Goal: Task Accomplishment & Management: Manage account settings

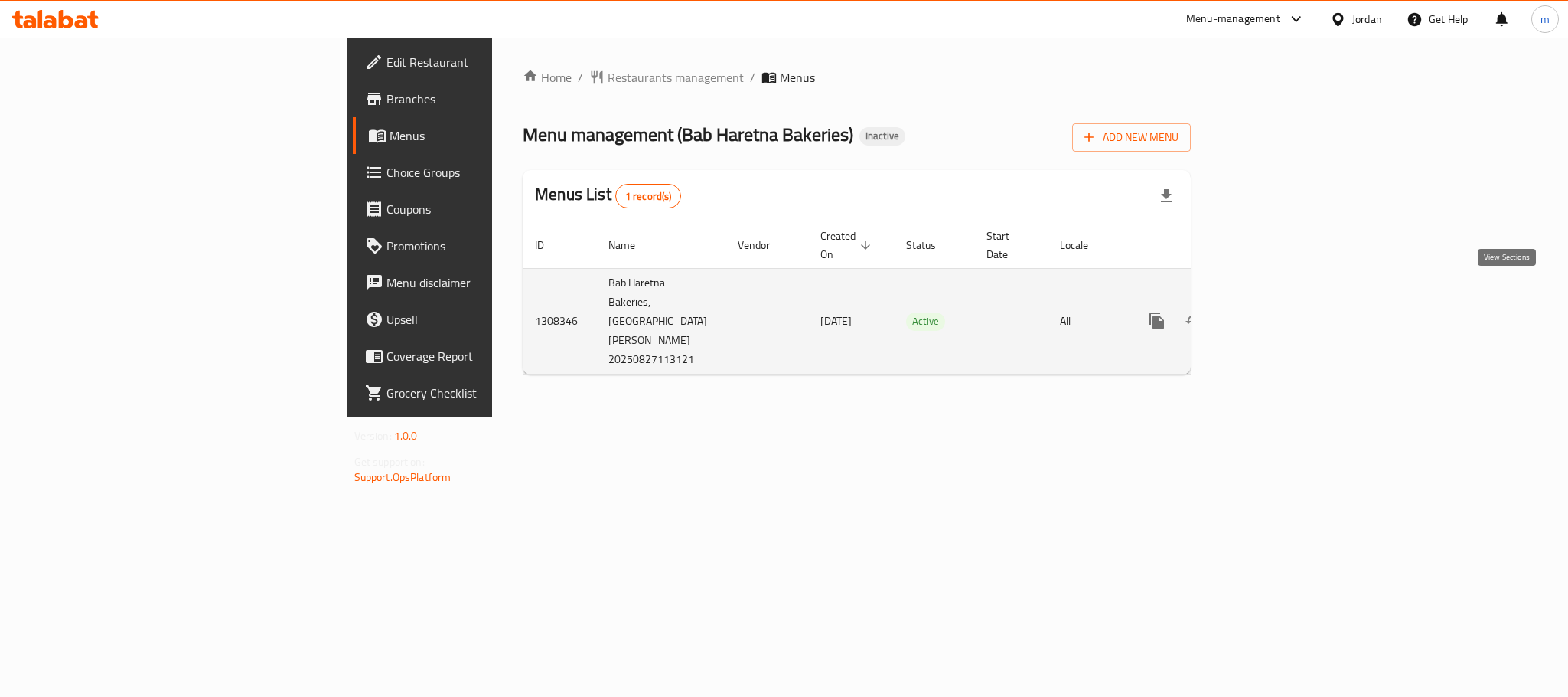
click at [1277, 311] on icon "enhanced table" at bounding box center [1268, 321] width 18 height 18
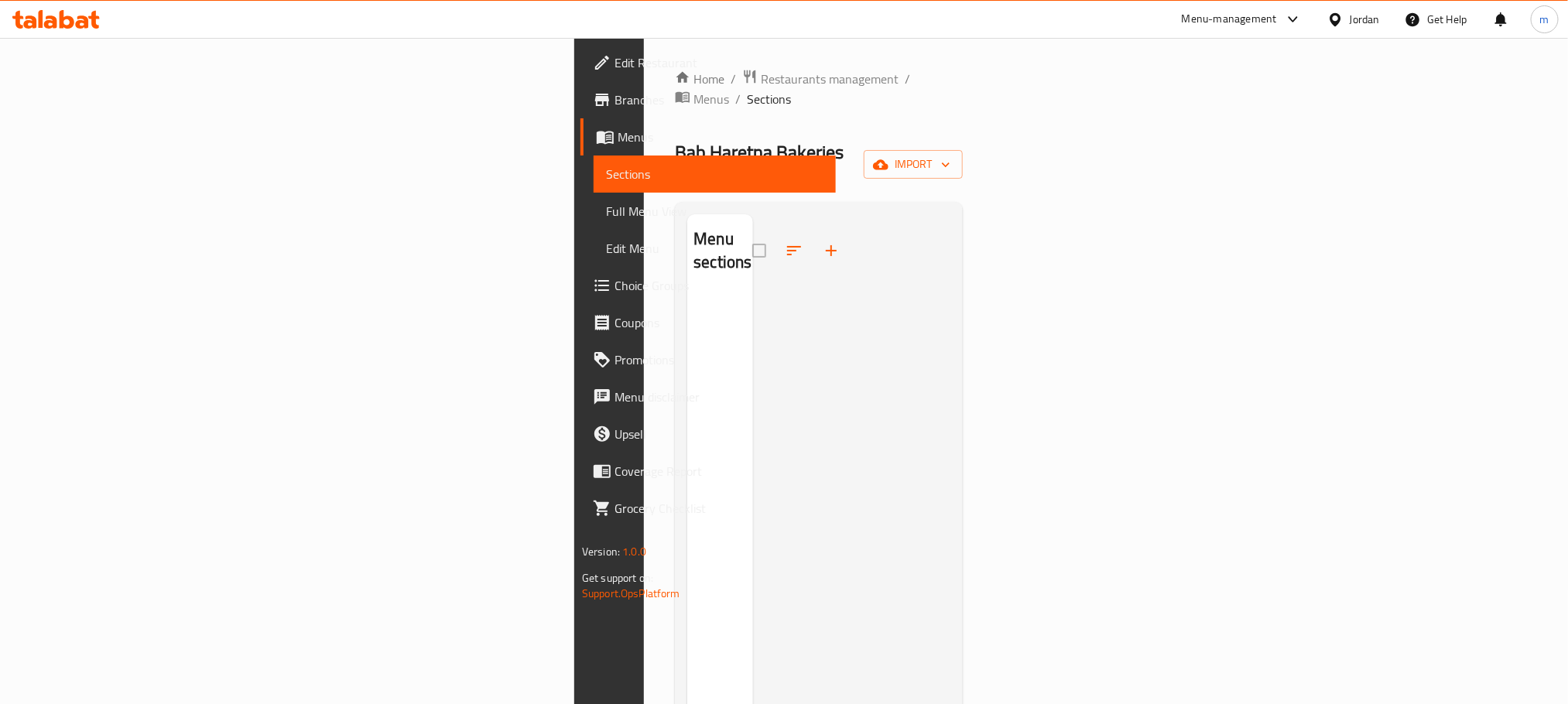
click at [618, 140] on span "Menus" at bounding box center [720, 137] width 206 height 19
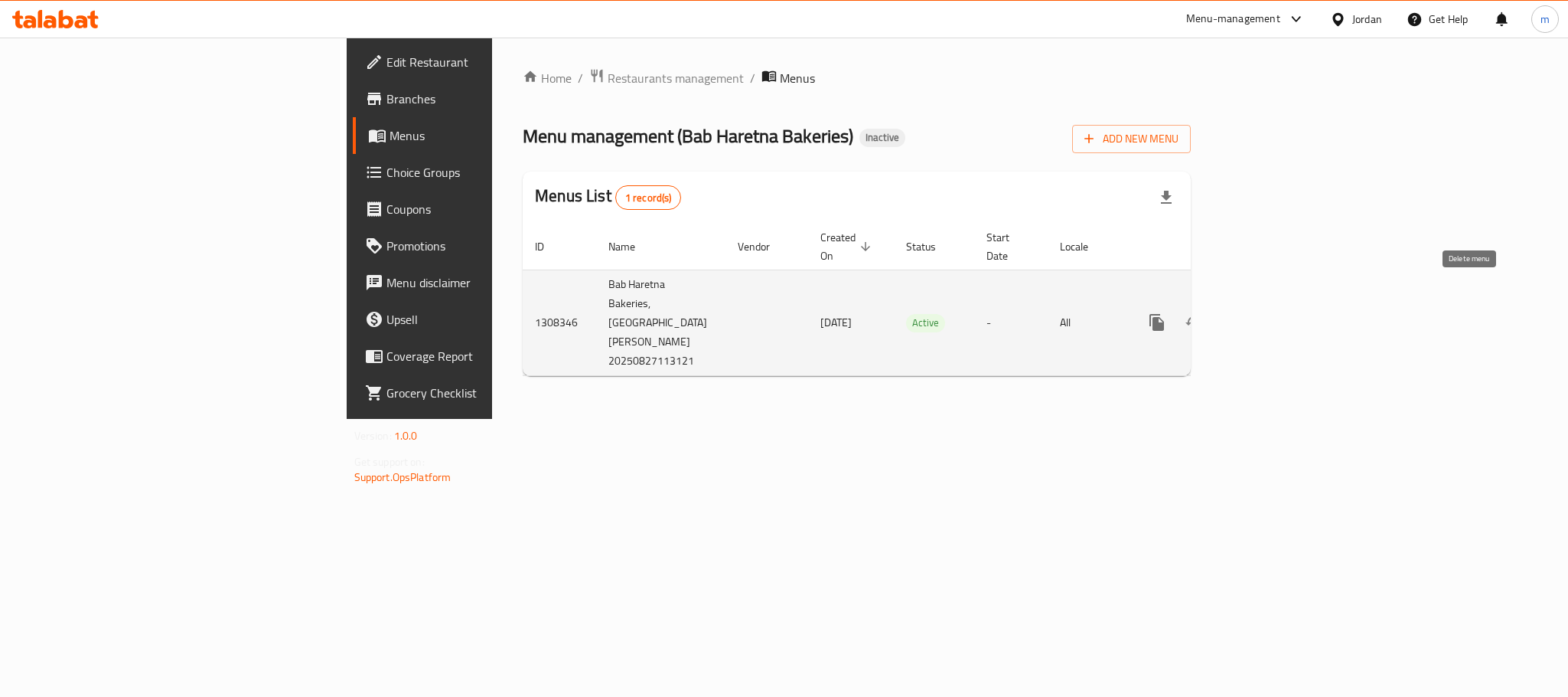
click at [1236, 316] on icon "enhanced table" at bounding box center [1230, 322] width 11 height 14
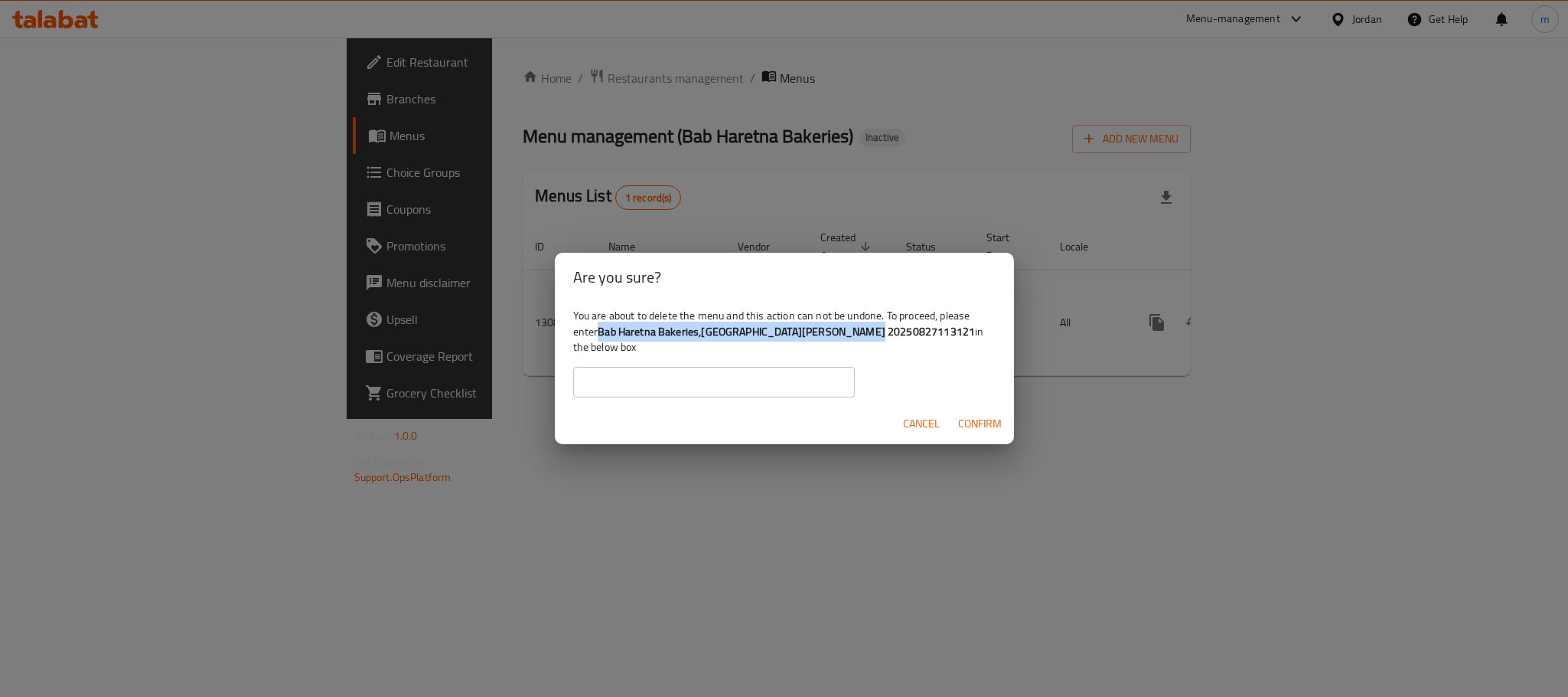
drag, startPoint x: 598, startPoint y: 338, endPoint x: 854, endPoint y: 329, distance: 256.2
click at [854, 329] on div "You are about to delete the menu and this action can not be undone. To proceed,…" at bounding box center [785, 351] width 459 height 101
copy div "Bab Haretna Bakeries,[GEOGRAPHIC_DATA][PERSON_NAME] 20250827113121"
click at [732, 385] on input "text" at bounding box center [714, 381] width 281 height 31
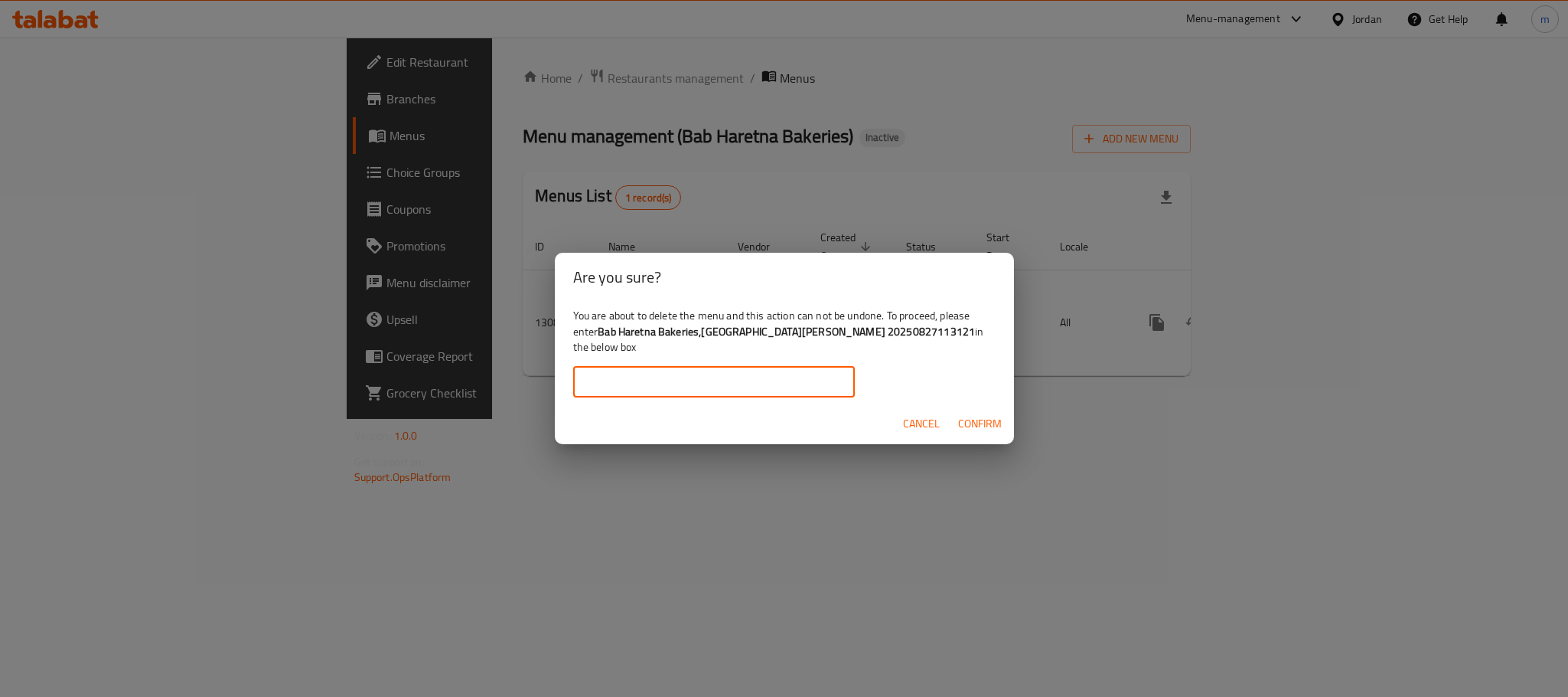
paste input "Bab Haretna Bakeries,[GEOGRAPHIC_DATA][PERSON_NAME] 20250827113121"
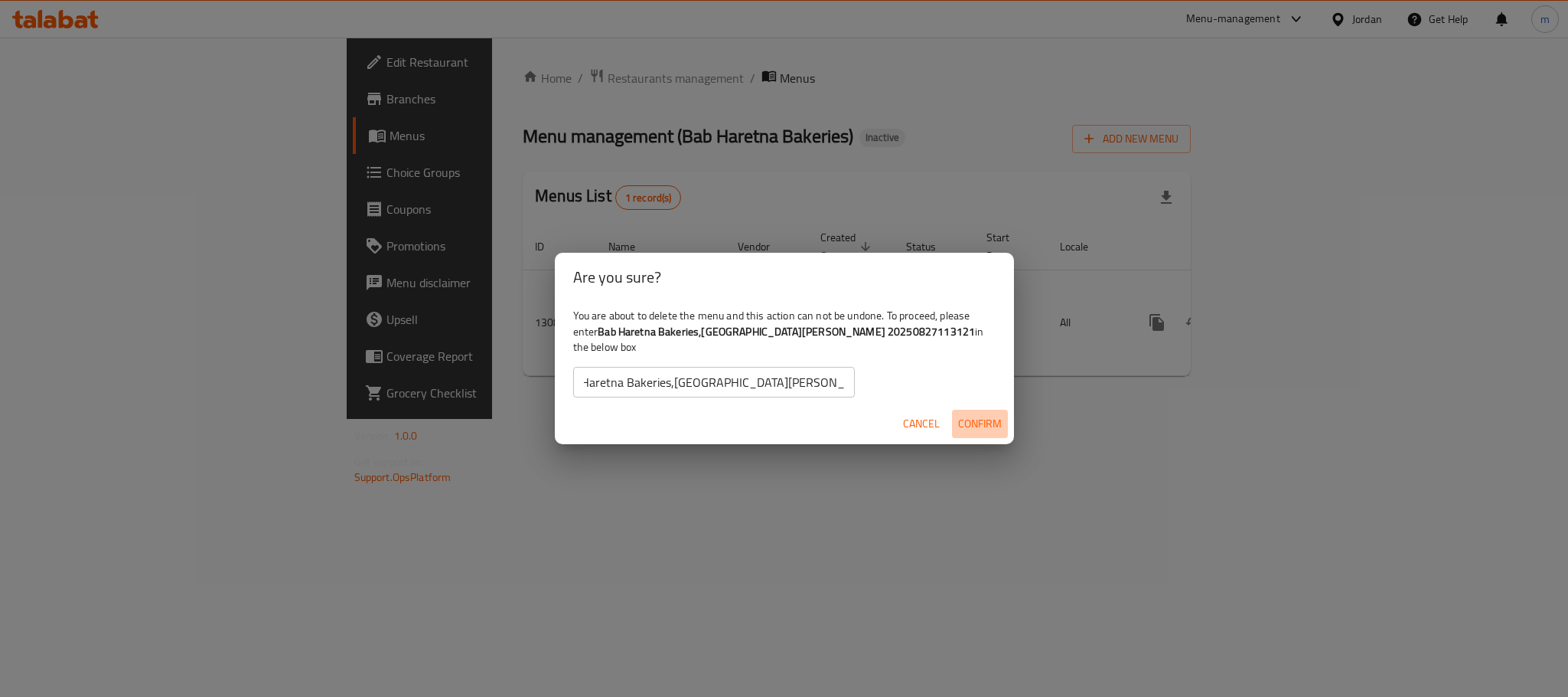
click at [975, 414] on span "Confirm" at bounding box center [980, 423] width 43 height 19
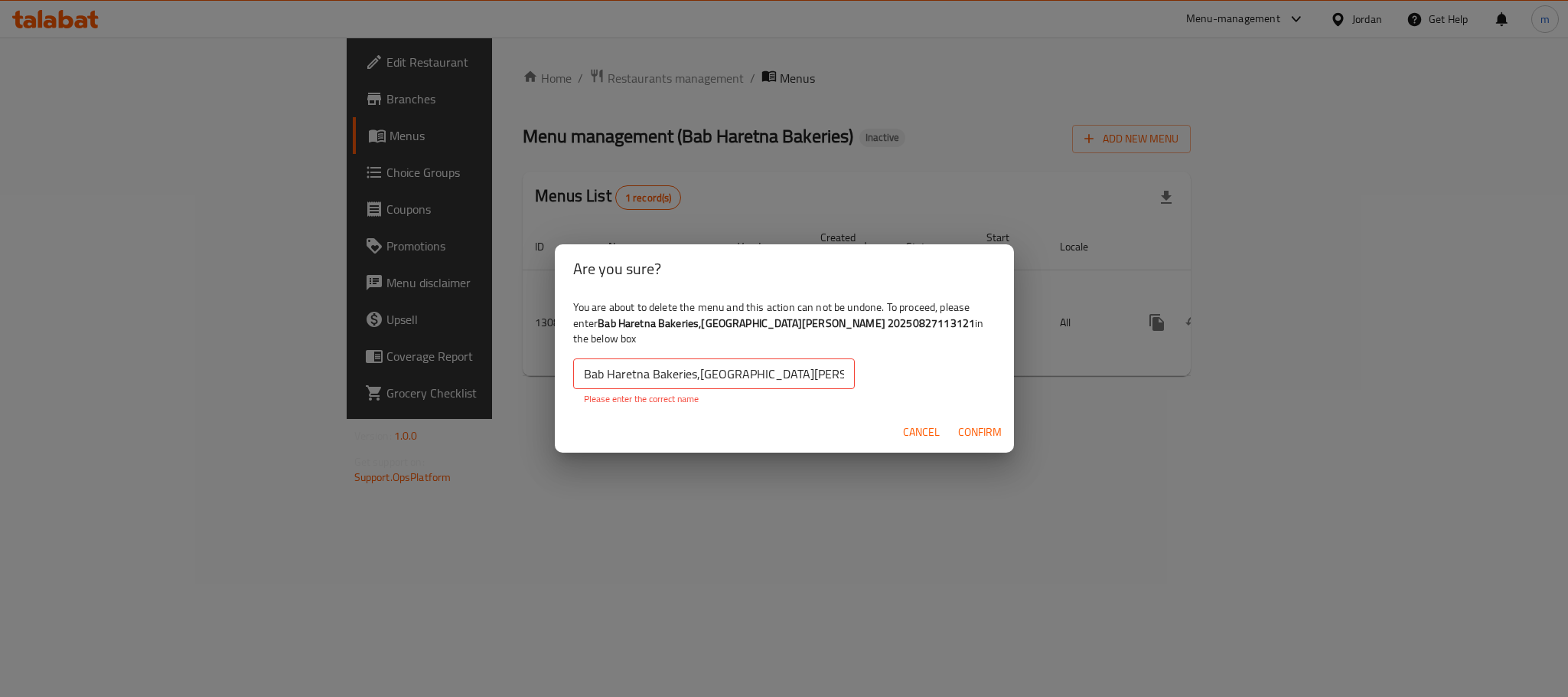
click at [809, 366] on input "Bab Haretna Bakeries,[GEOGRAPHIC_DATA][PERSON_NAME] 20250827113121" at bounding box center [714, 373] width 281 height 31
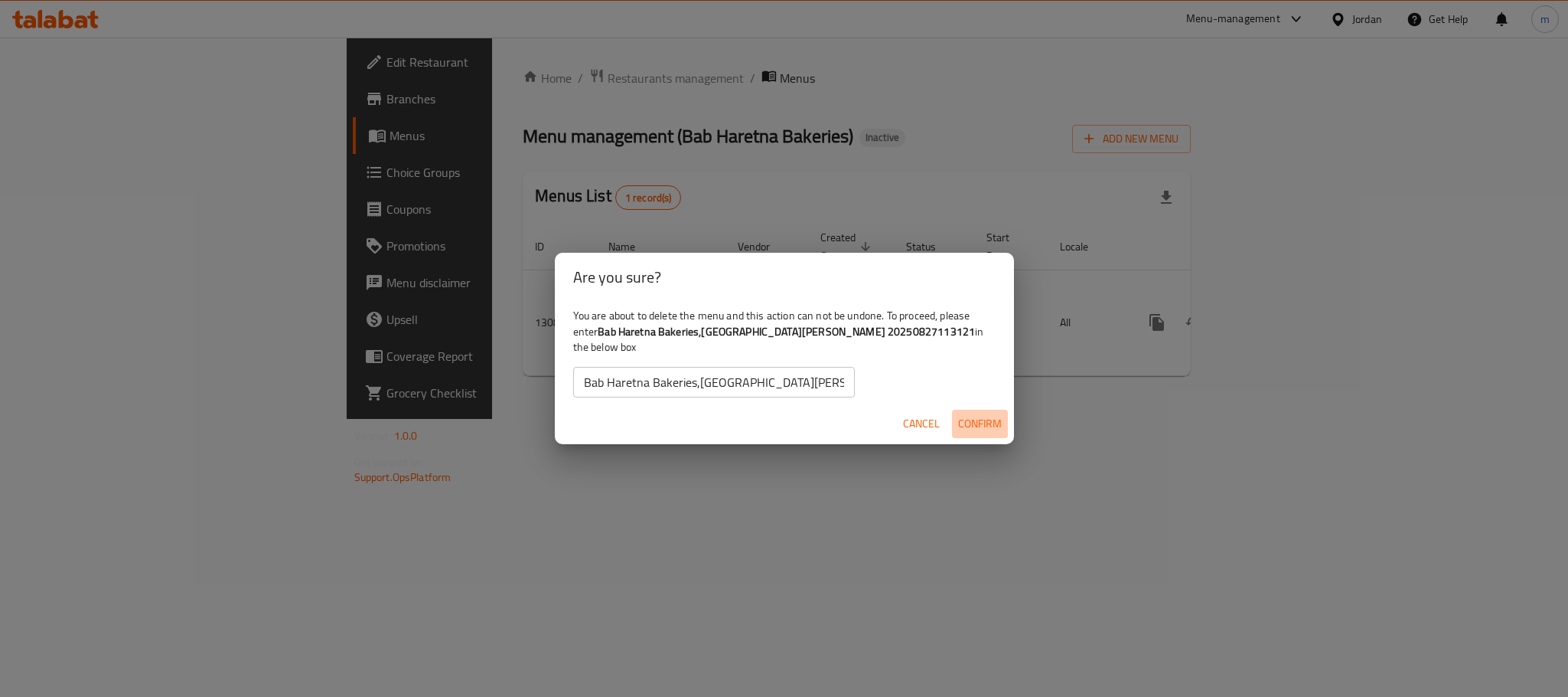
click at [967, 414] on span "Confirm" at bounding box center [980, 423] width 43 height 19
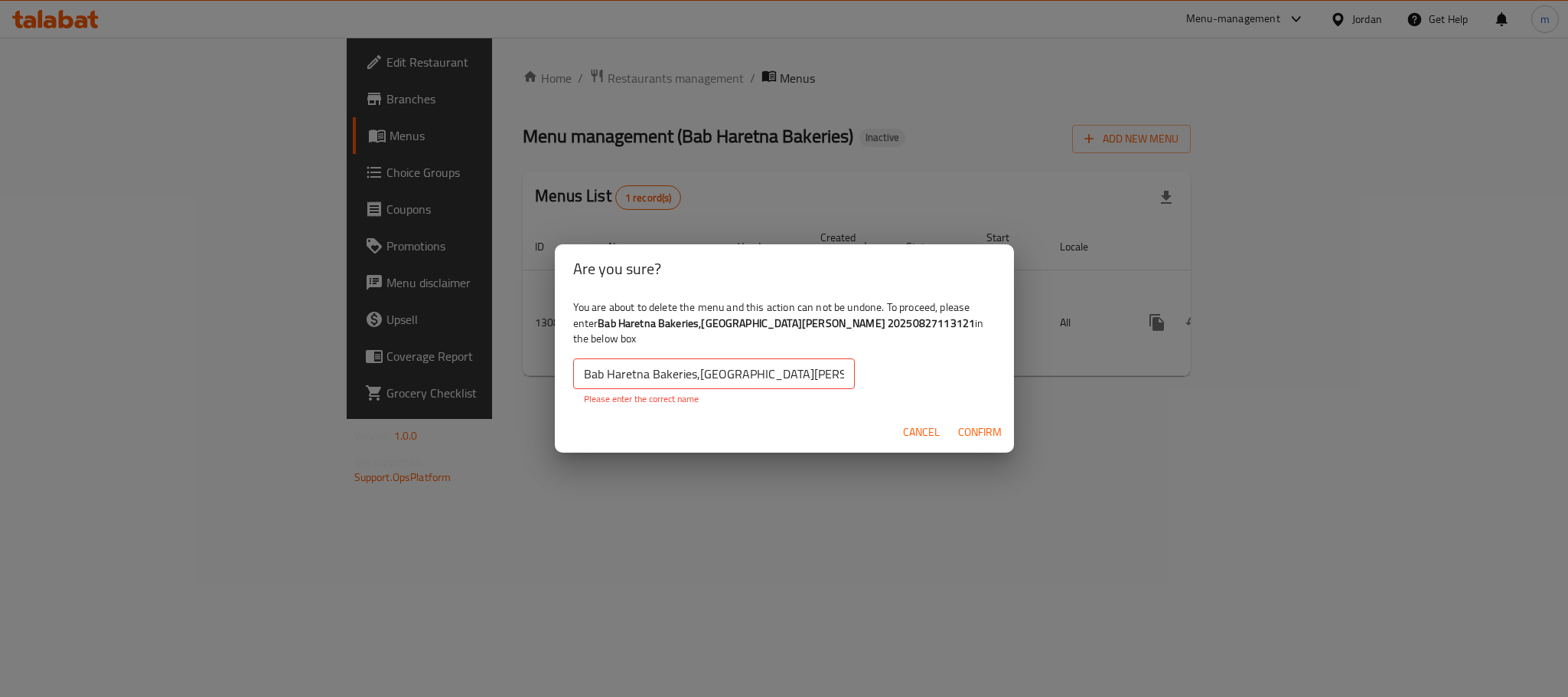
click at [787, 367] on input "Bab Haretna Bakeries,Jabal Al Naser" at bounding box center [714, 373] width 281 height 31
paste input "20250827113121"
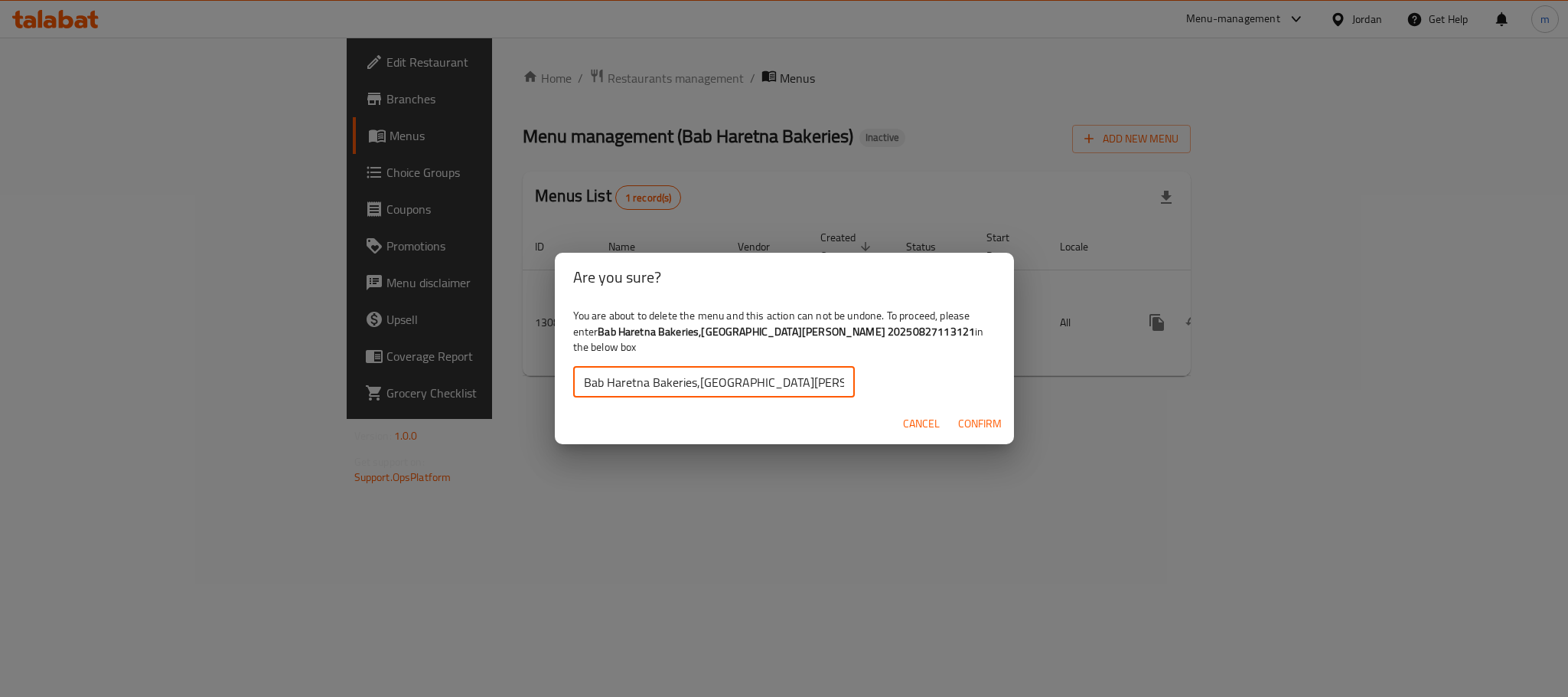
click at [830, 366] on input "Bab Haretna Bakeries,[GEOGRAPHIC_DATA][PERSON_NAME] 20250827113121" at bounding box center [714, 381] width 281 height 31
click at [990, 418] on span "Confirm" at bounding box center [980, 423] width 43 height 19
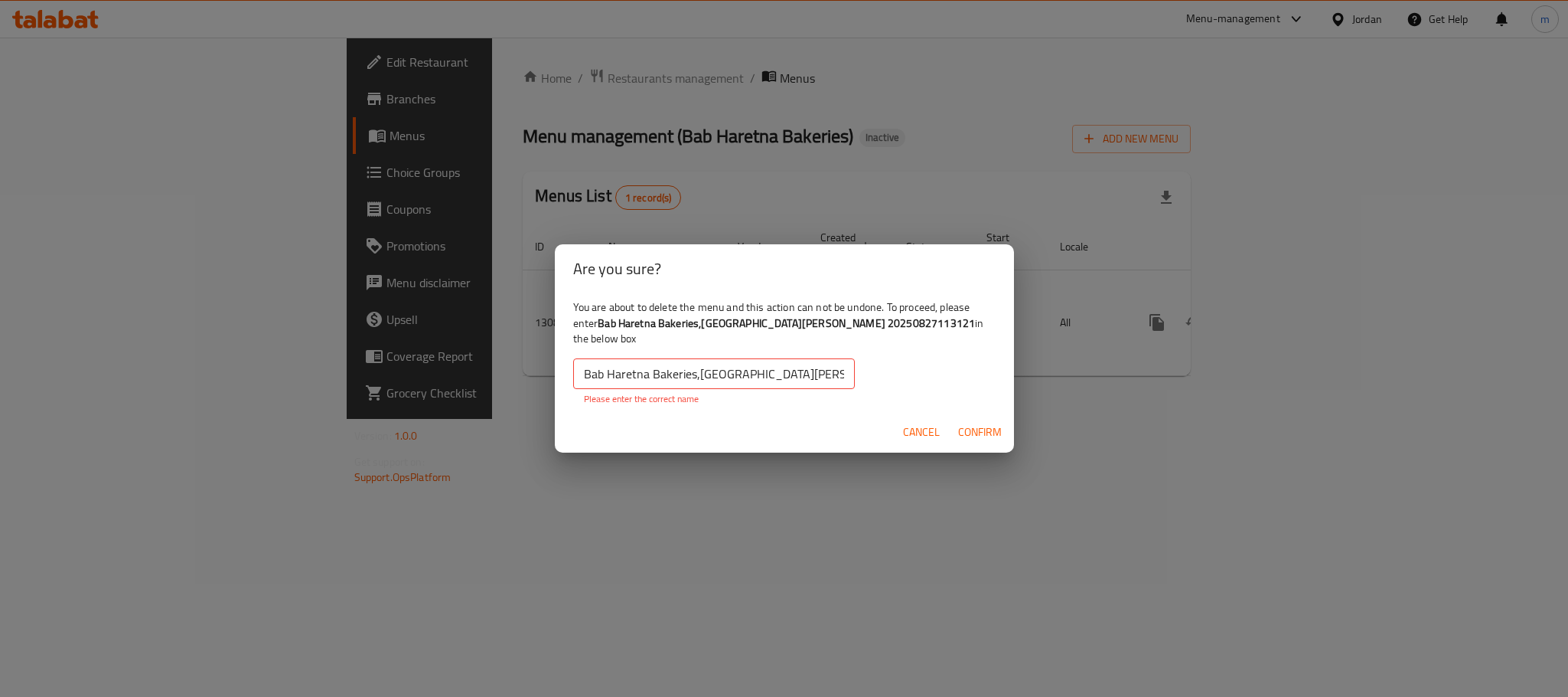
click at [623, 343] on div "You are about to delete the menu and this action can not be undone. To proceed,…" at bounding box center [785, 352] width 459 height 118
drag, startPoint x: 600, startPoint y: 328, endPoint x: 852, endPoint y: 331, distance: 252.0
click at [852, 331] on b "Bab Haretna Bakeries,[GEOGRAPHIC_DATA][PERSON_NAME] 20250827113121" at bounding box center [786, 323] width 377 height 20
copy b "Bab Haretna Bakeries,[GEOGRAPHIC_DATA][PERSON_NAME] 20250827113121"
click at [717, 376] on input "Bab Haretna Bakeries,[GEOGRAPHIC_DATA][PERSON_NAME] 20250827113121" at bounding box center [714, 373] width 281 height 31
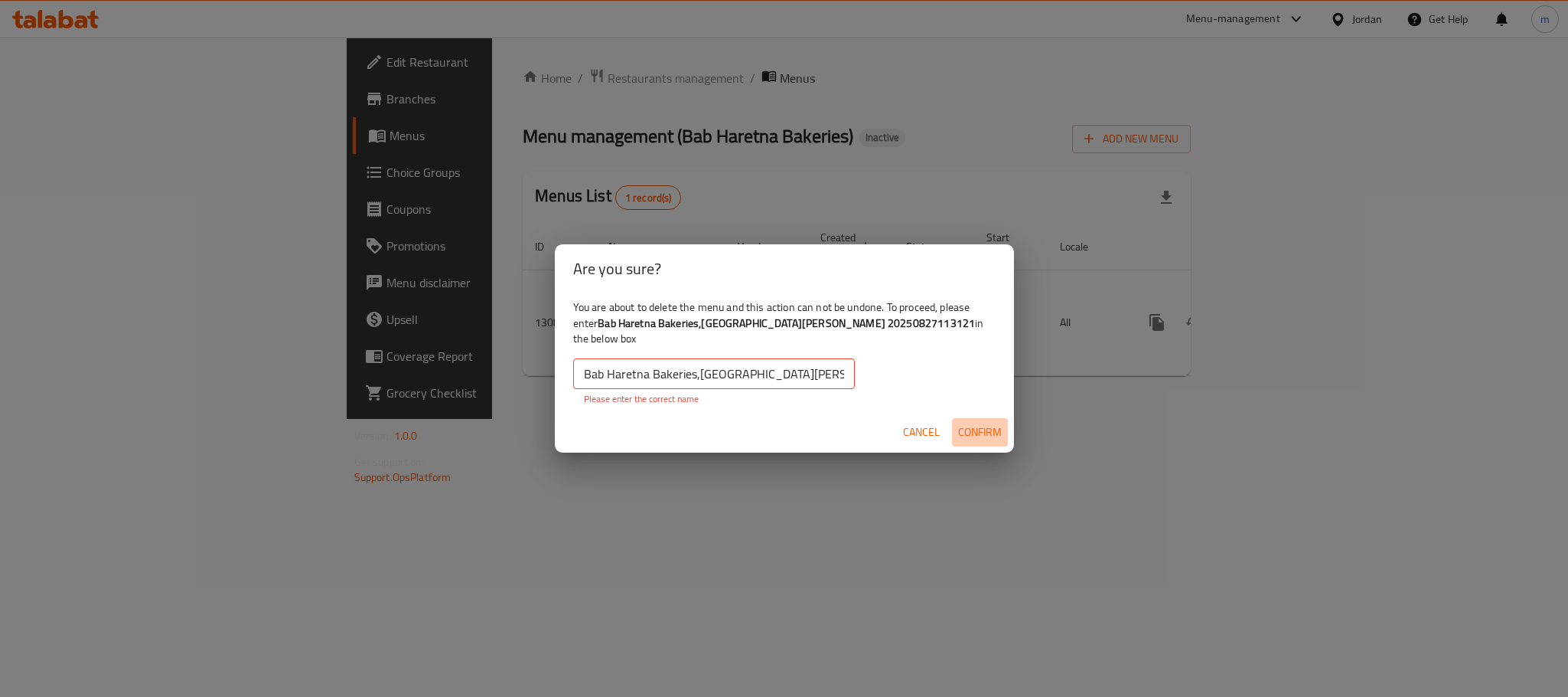
click at [962, 423] on span "Confirm" at bounding box center [980, 432] width 43 height 19
click at [830, 366] on input "Bab Haretna Bakeries,[GEOGRAPHIC_DATA][PERSON_NAME] 20250827113121" at bounding box center [714, 373] width 281 height 31
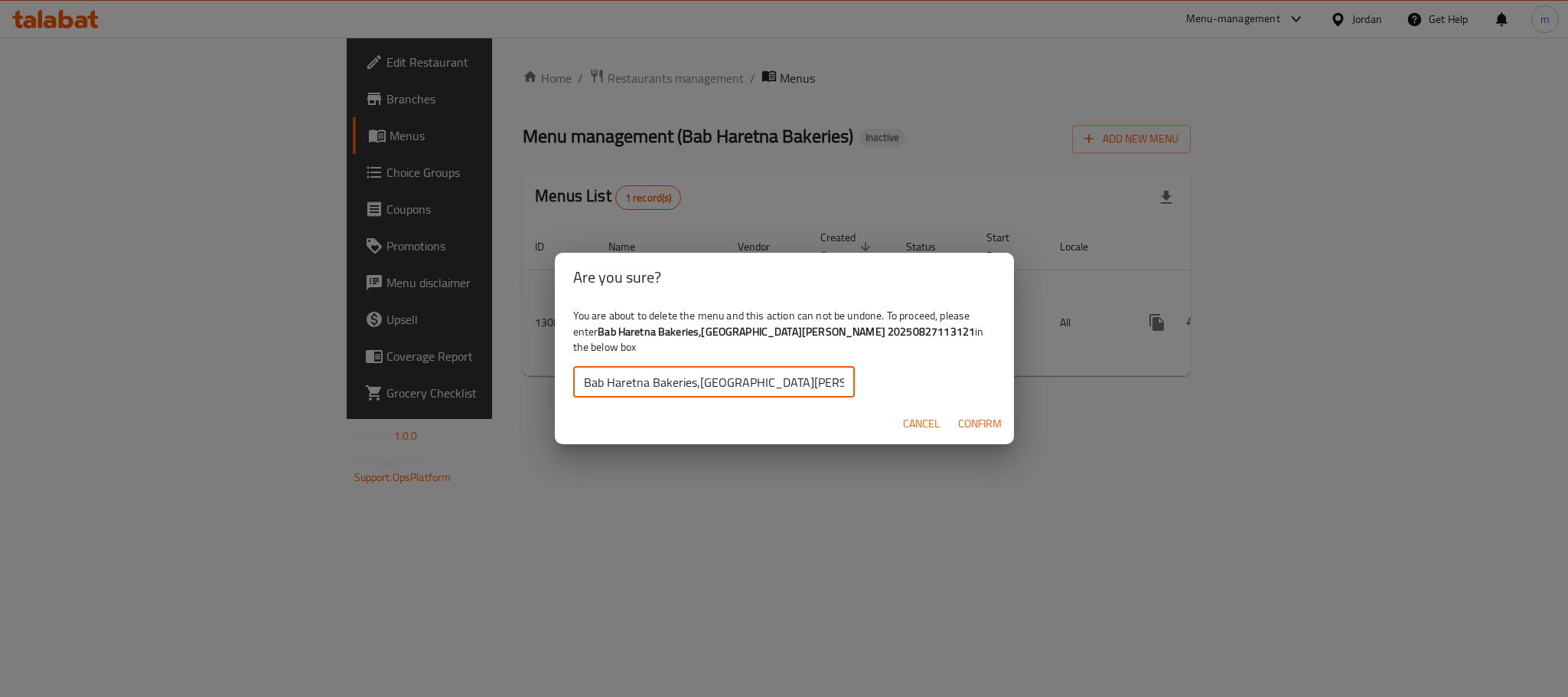
type input "Bab Haretna Bakeries,Jabal Al Naser"
click at [970, 416] on span "Confirm" at bounding box center [980, 423] width 43 height 19
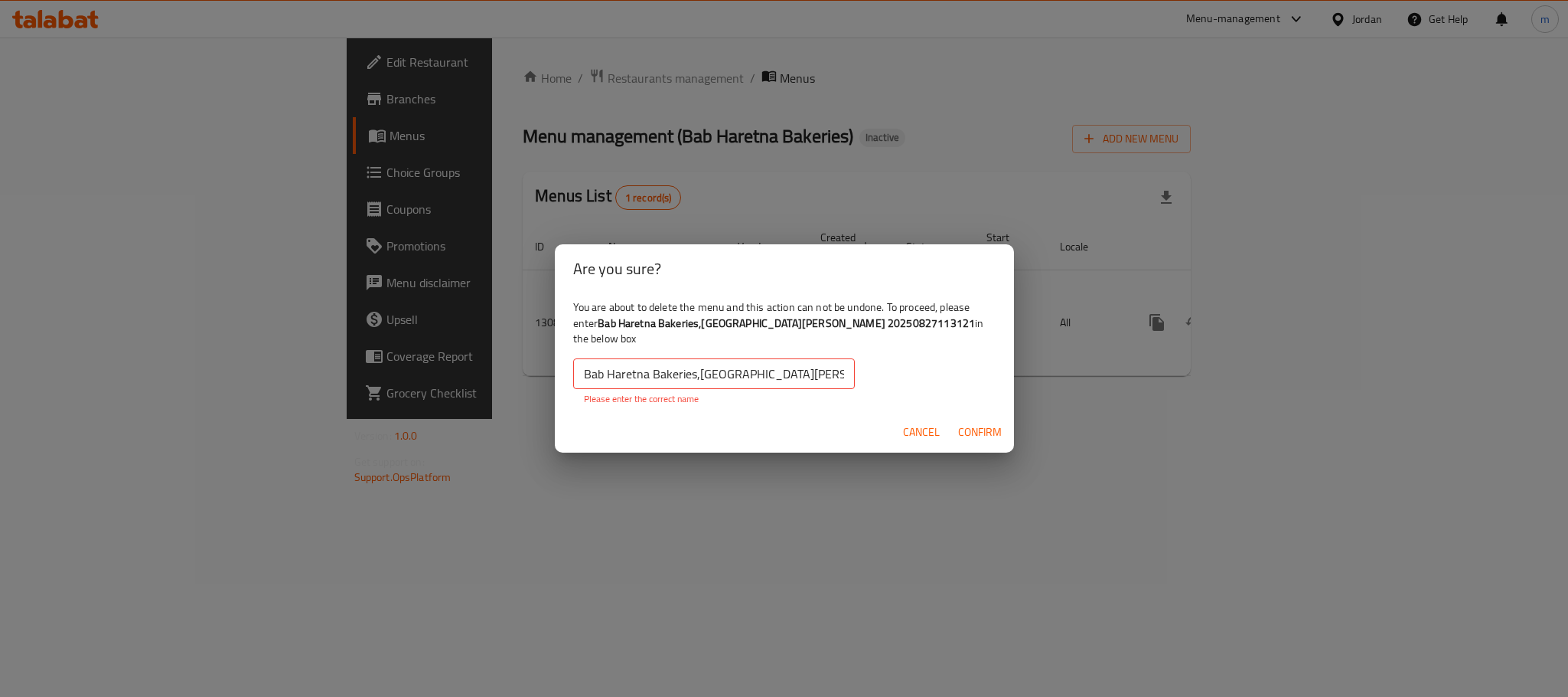
click at [799, 367] on input "Bab Haretna Bakeries,Jabal Al Naser" at bounding box center [714, 373] width 281 height 31
click at [976, 423] on span "Confirm" at bounding box center [980, 432] width 43 height 19
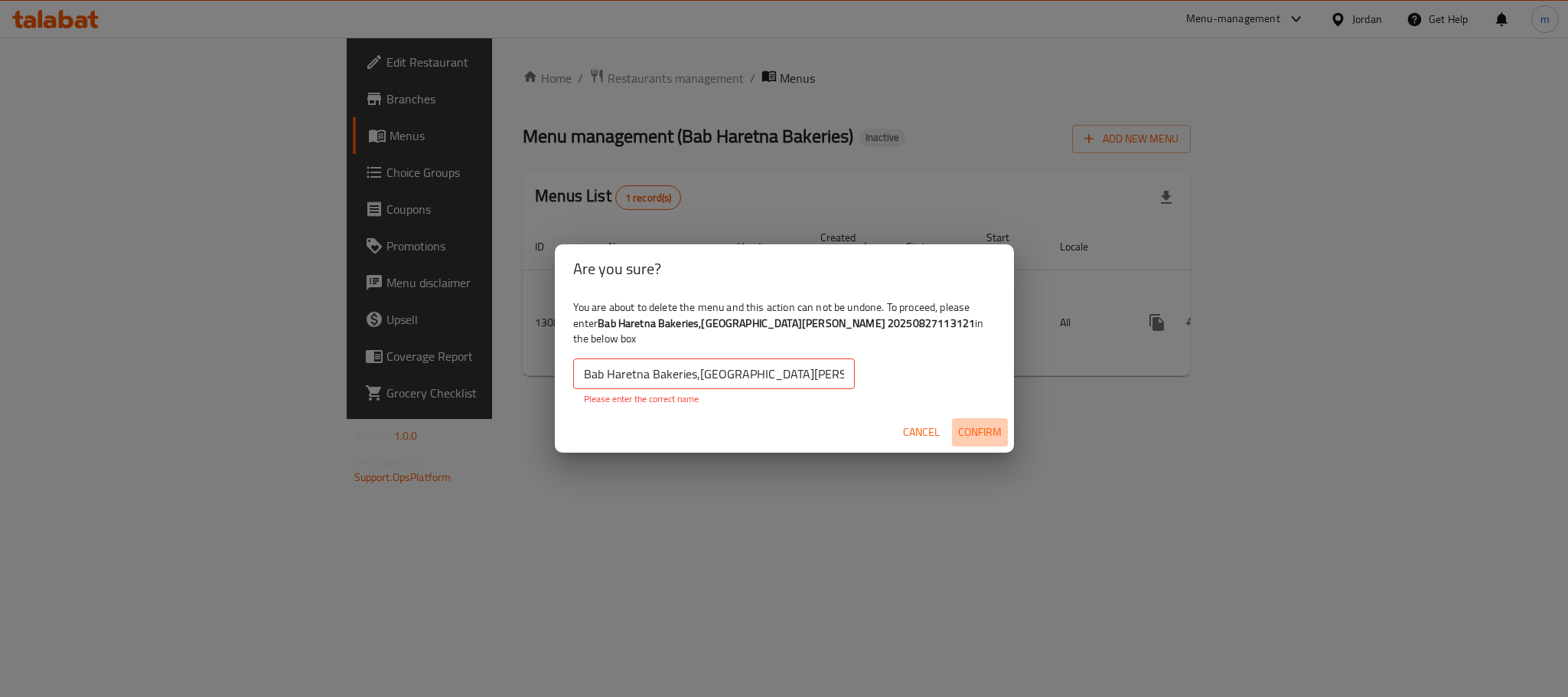
click at [976, 423] on span "Confirm" at bounding box center [980, 432] width 43 height 19
click at [936, 423] on span "Cancel" at bounding box center [921, 432] width 37 height 19
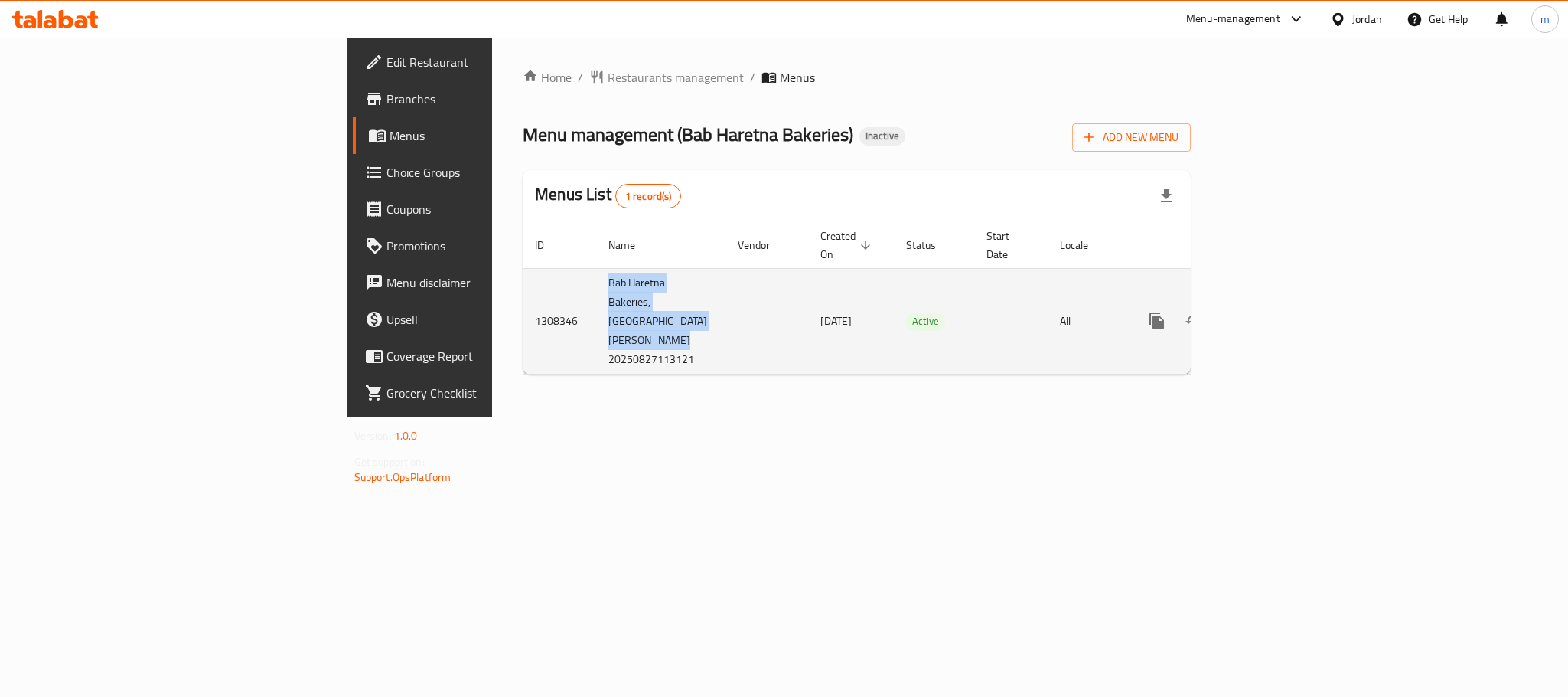
drag, startPoint x: 373, startPoint y: 265, endPoint x: 464, endPoint y: 321, distance: 106.9
click at [596, 321] on td "Bab Haretna Bakeries,[GEOGRAPHIC_DATA][PERSON_NAME] 20250827113121" at bounding box center [660, 321] width 129 height 106
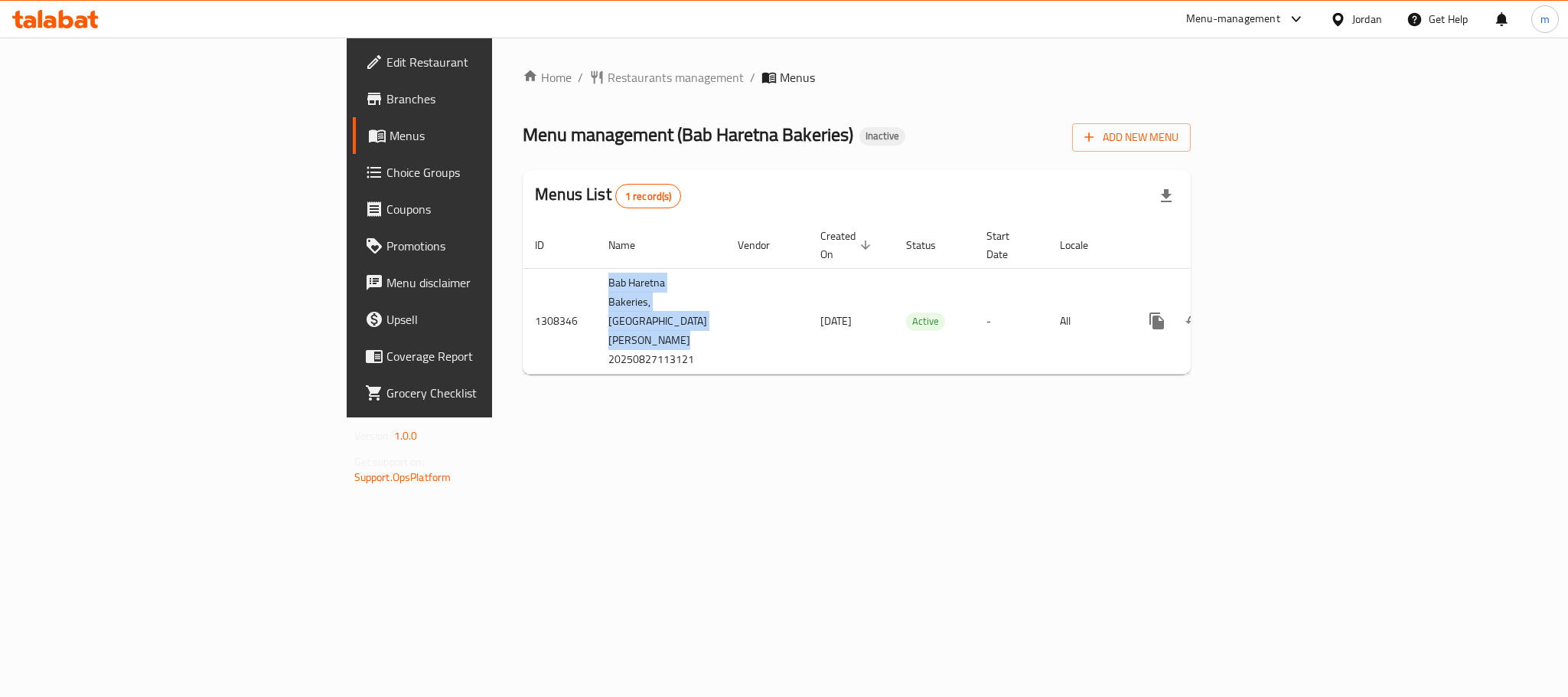
copy td "Bab Haretna Bakeries,[GEOGRAPHIC_DATA][PERSON_NAME] 20250827113121"
click at [523, 386] on div "Home / Restaurants management / Menus Menu management ( Bab Haretna Bakeries ) …" at bounding box center [856, 227] width 729 height 380
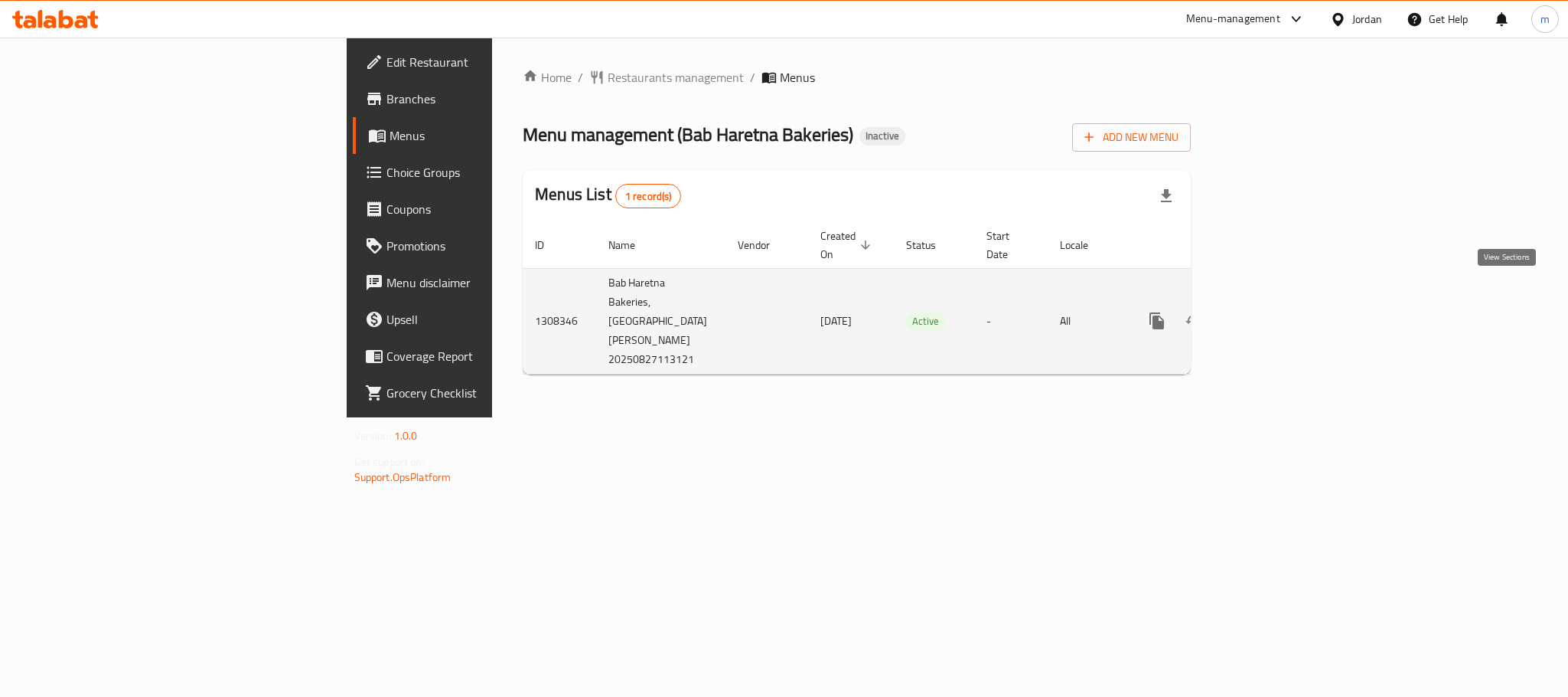
click at [1277, 311] on icon "enhanced table" at bounding box center [1268, 321] width 18 height 18
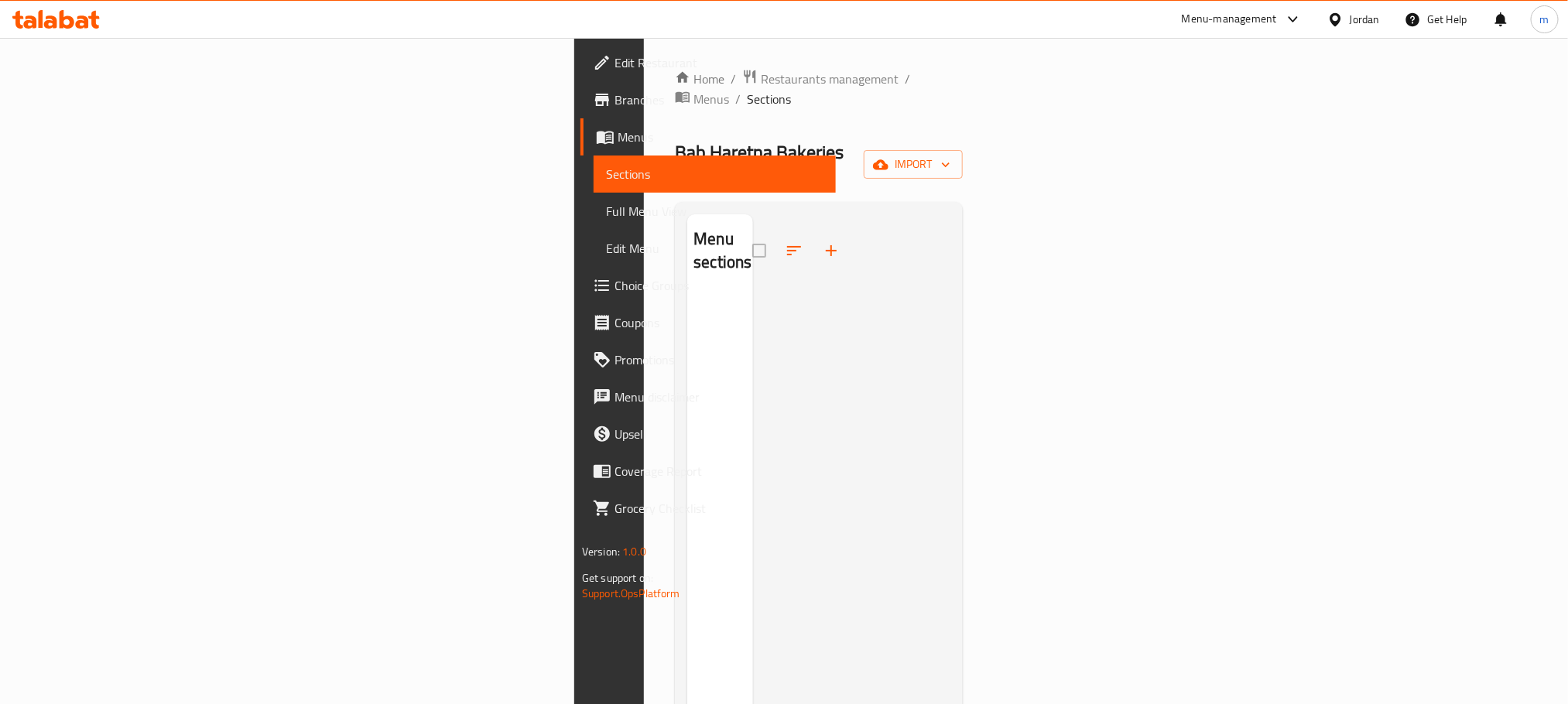
click at [618, 128] on span "Menus" at bounding box center [720, 137] width 206 height 19
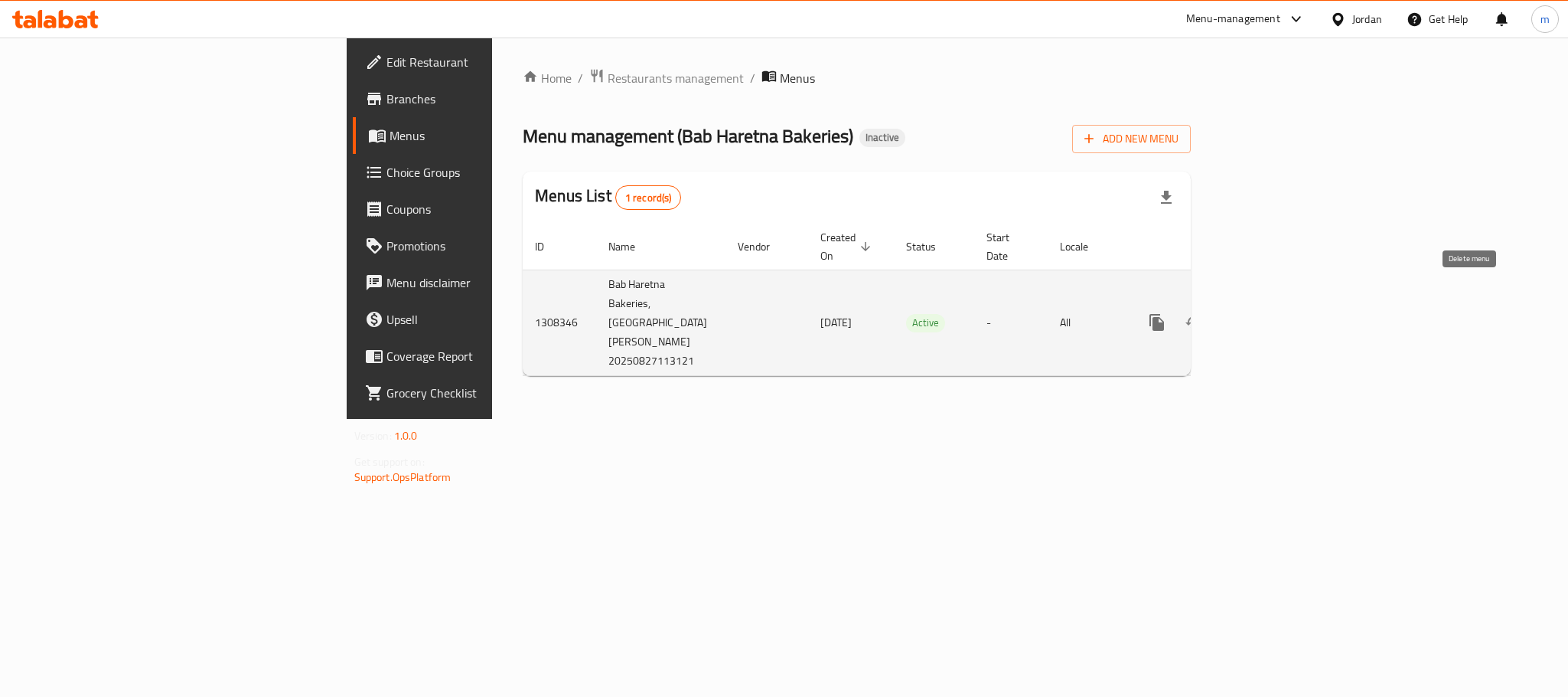
click at [1236, 316] on icon "enhanced table" at bounding box center [1230, 322] width 11 height 14
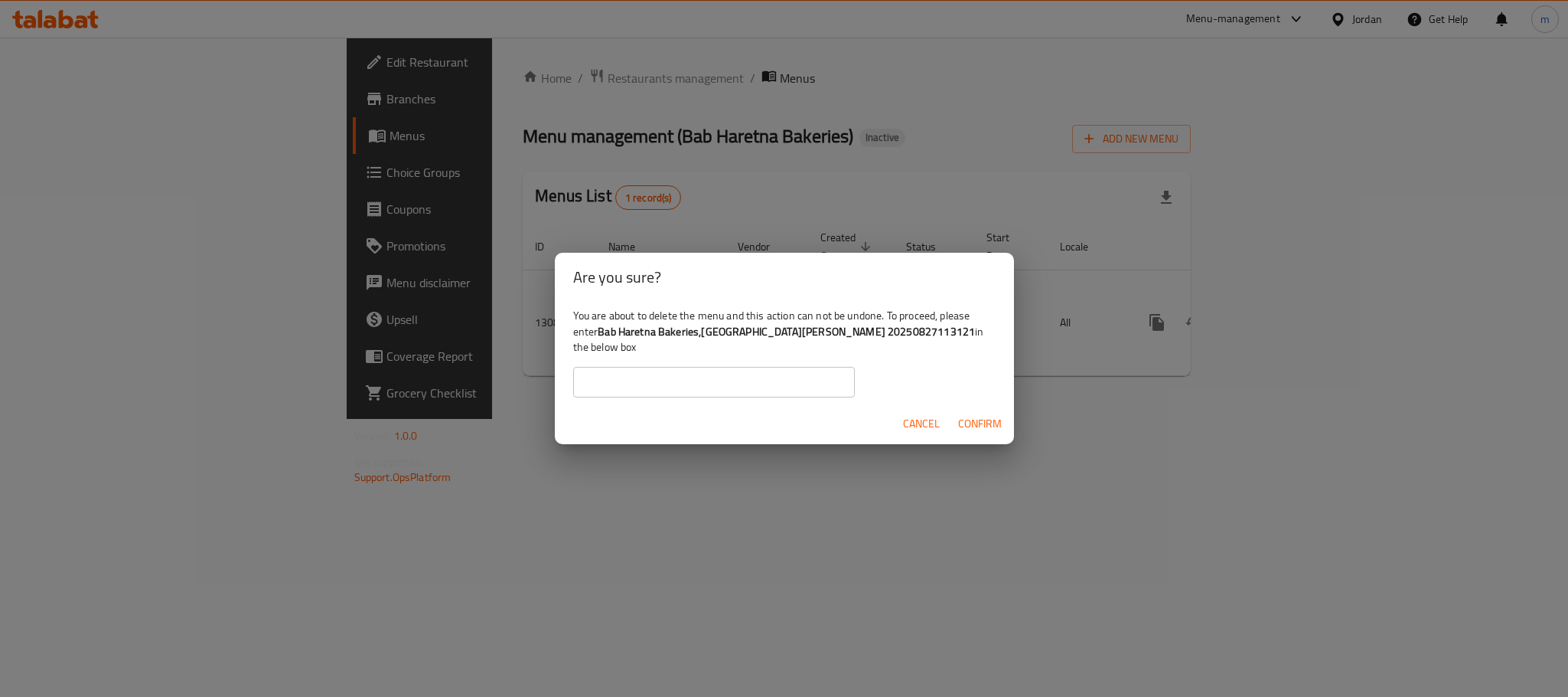
click at [682, 366] on input "text" at bounding box center [714, 381] width 281 height 31
paste input "Bab Haretna Bakeries,[GEOGRAPHIC_DATA][PERSON_NAME] 20250827113121"
type input "Bab Haretna Bakeries,[GEOGRAPHIC_DATA][PERSON_NAME] 20250827113121"
click at [983, 423] on span "Confirm" at bounding box center [980, 423] width 43 height 19
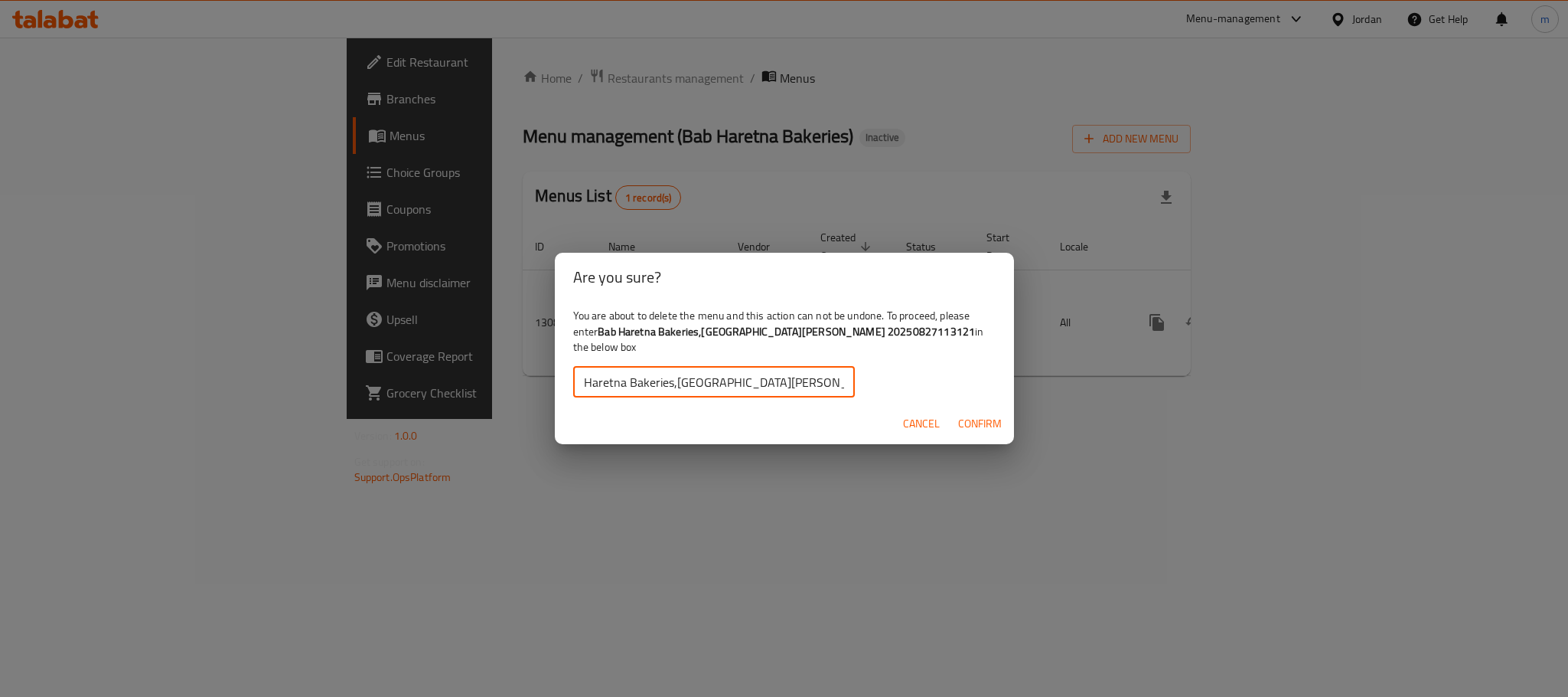
scroll to position [0, 0]
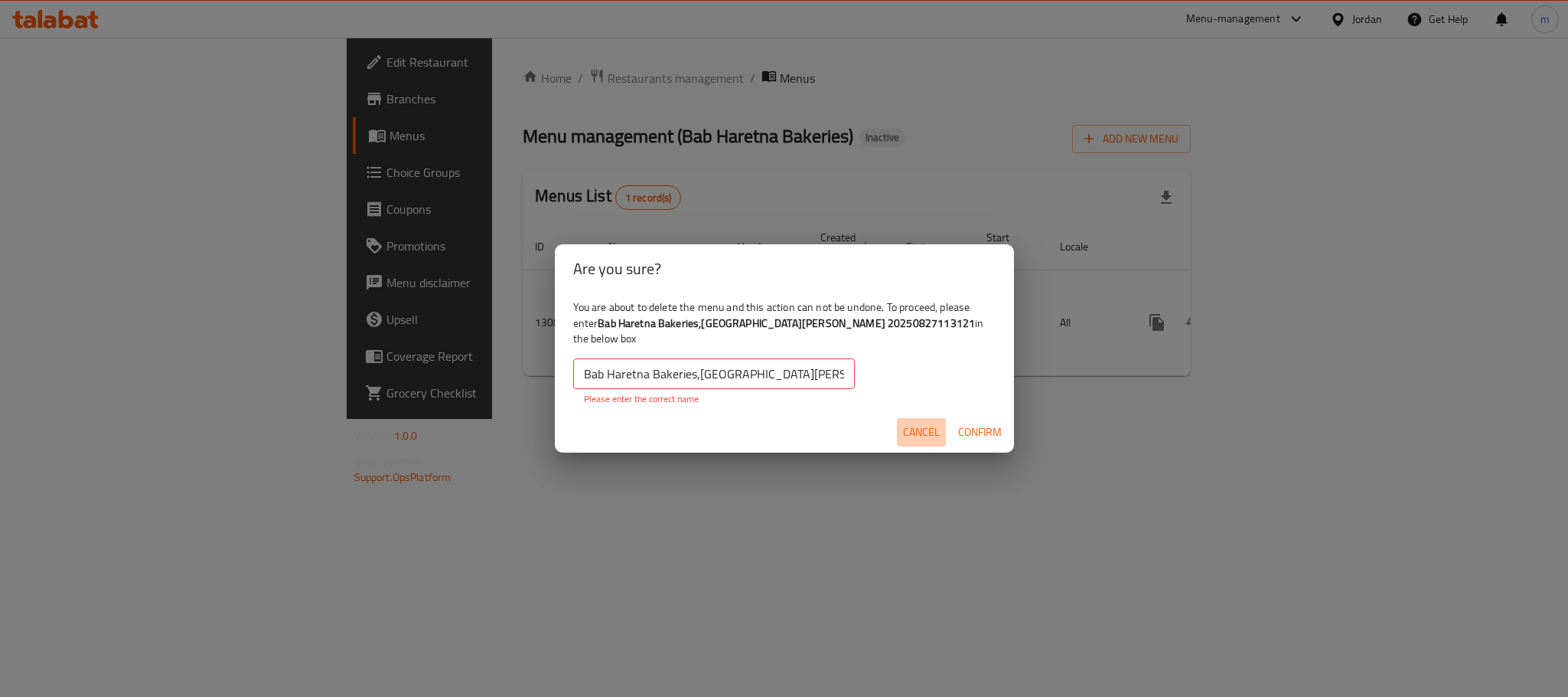
click at [924, 423] on span "Cancel" at bounding box center [921, 432] width 37 height 19
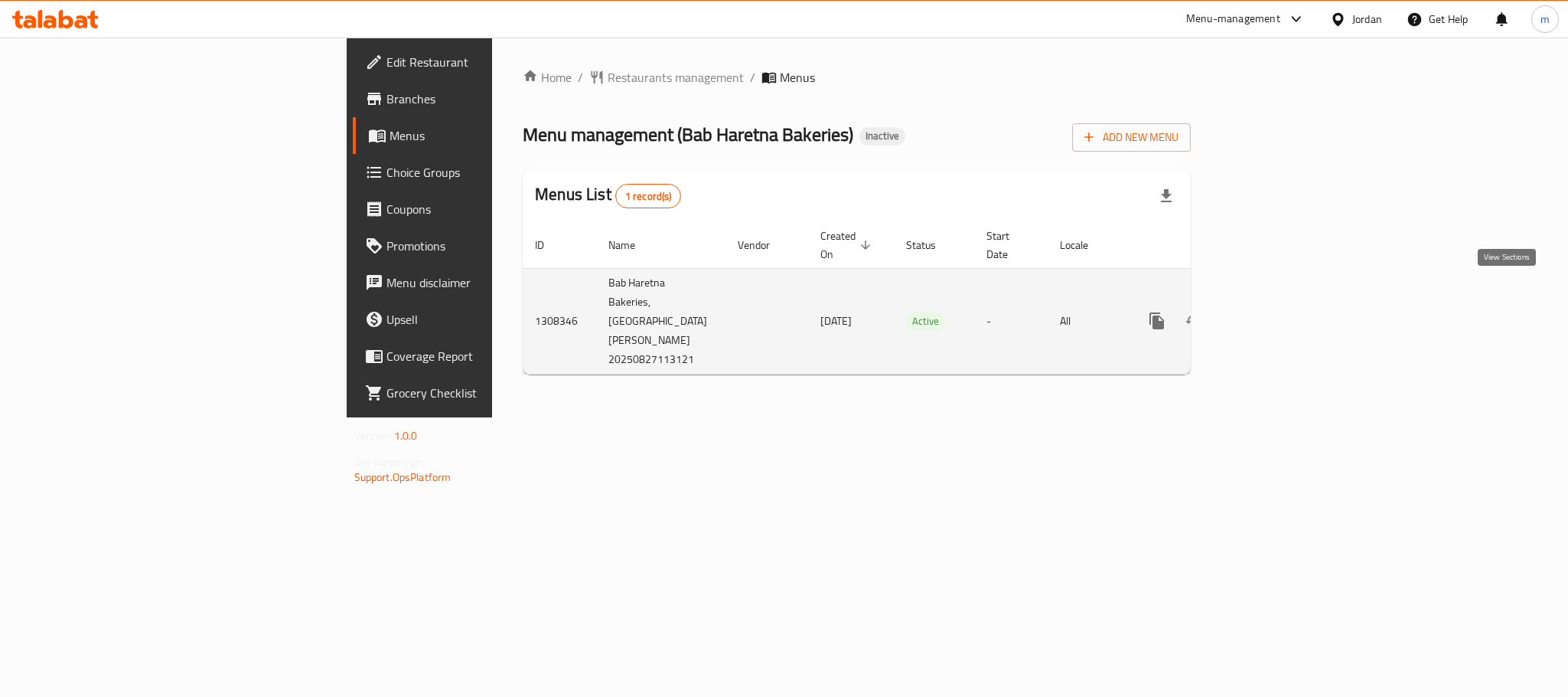
click at [1274, 314] on icon "enhanced table" at bounding box center [1267, 321] width 14 height 14
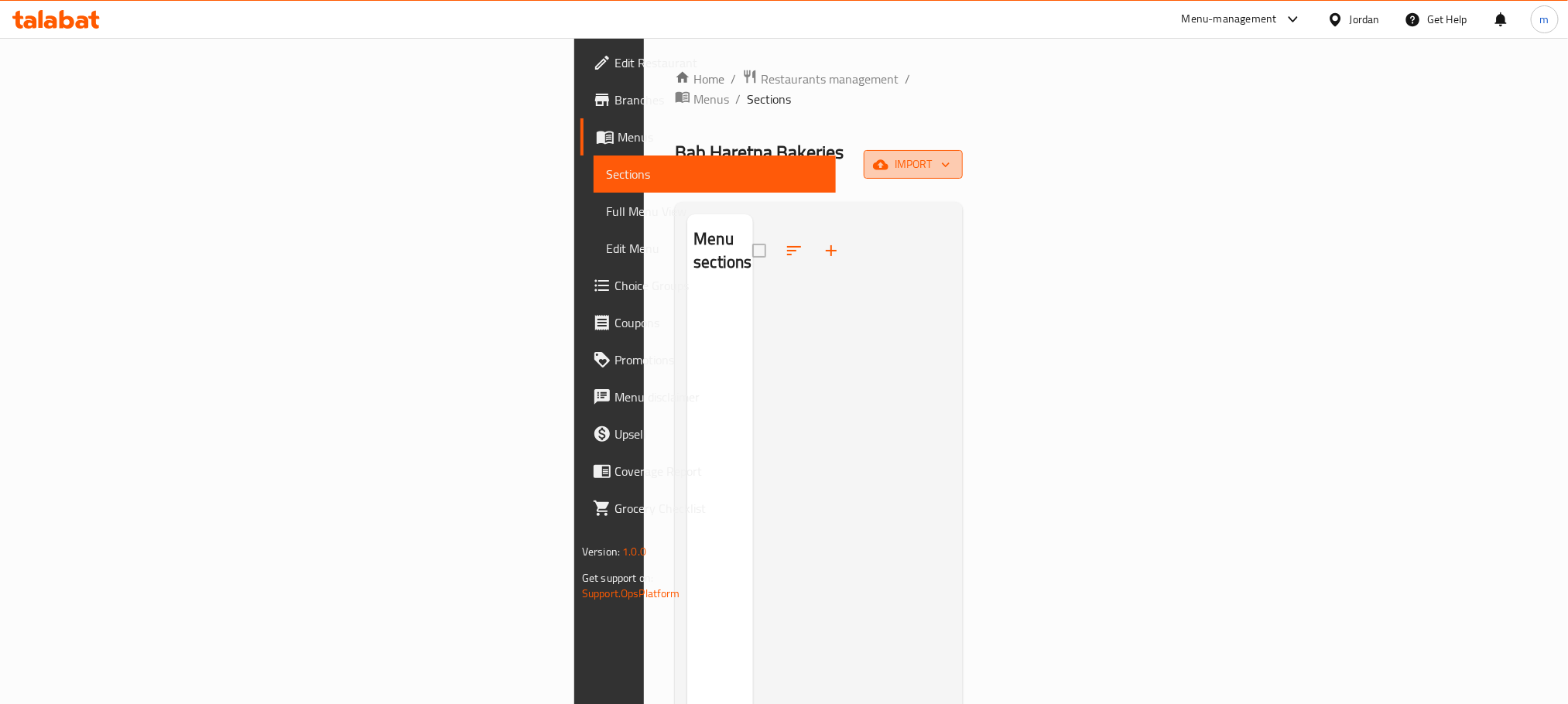
click at [950, 155] on span "import" at bounding box center [913, 164] width 74 height 19
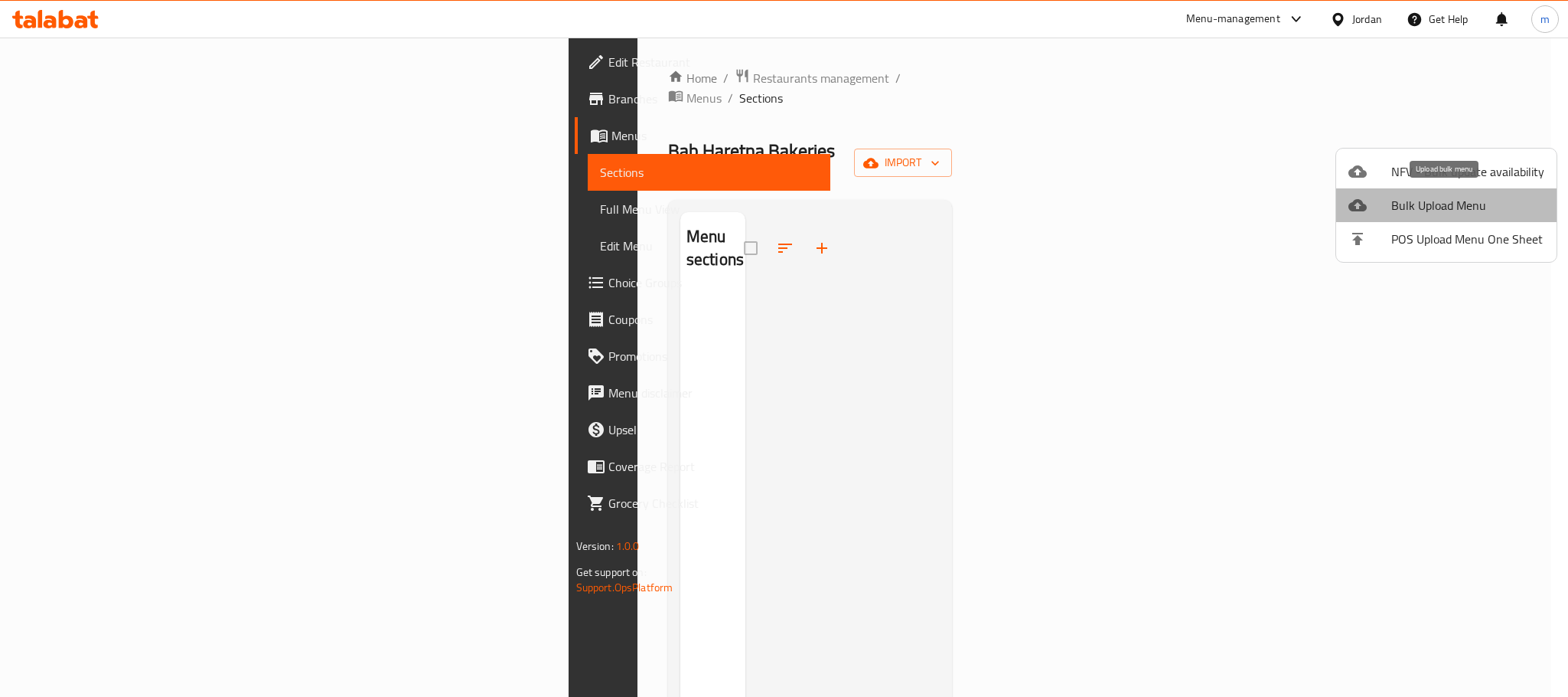
click at [1456, 203] on span "Bulk Upload Menu" at bounding box center [1468, 205] width 153 height 18
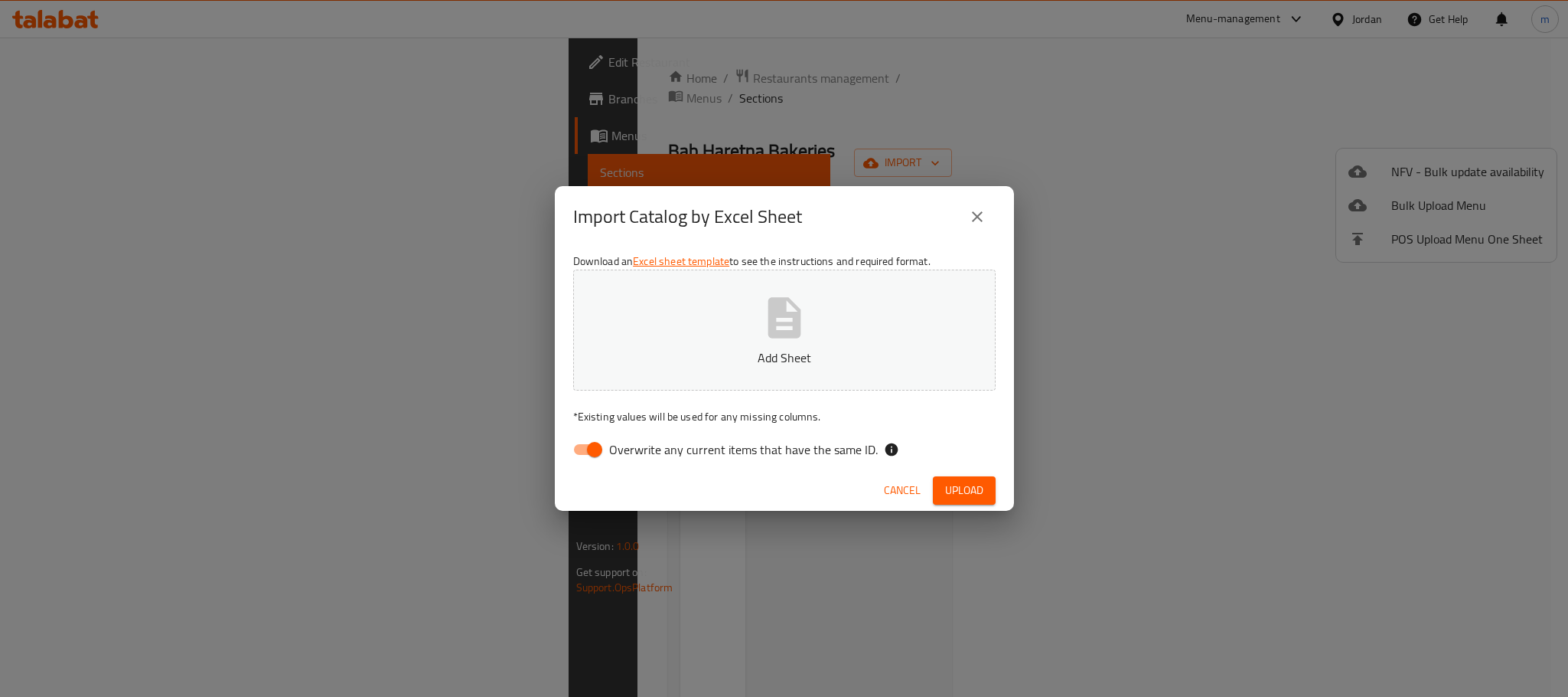
click at [593, 440] on input "Overwrite any current items that have the same ID." at bounding box center [594, 449] width 87 height 29
checkbox input "false"
click at [803, 331] on icon "button" at bounding box center [784, 317] width 49 height 49
click at [962, 492] on span "Upload" at bounding box center [965, 490] width 38 height 19
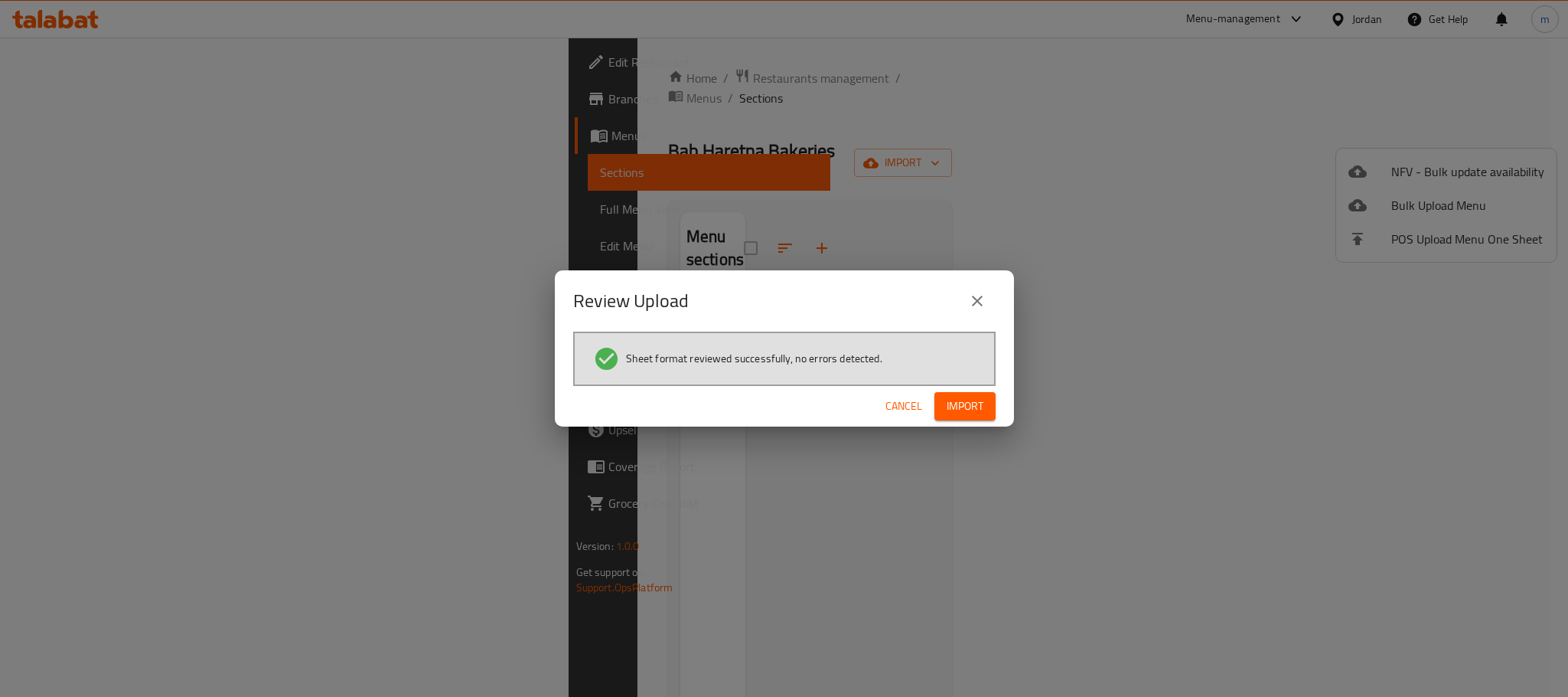
click at [969, 407] on span "Import" at bounding box center [965, 406] width 37 height 19
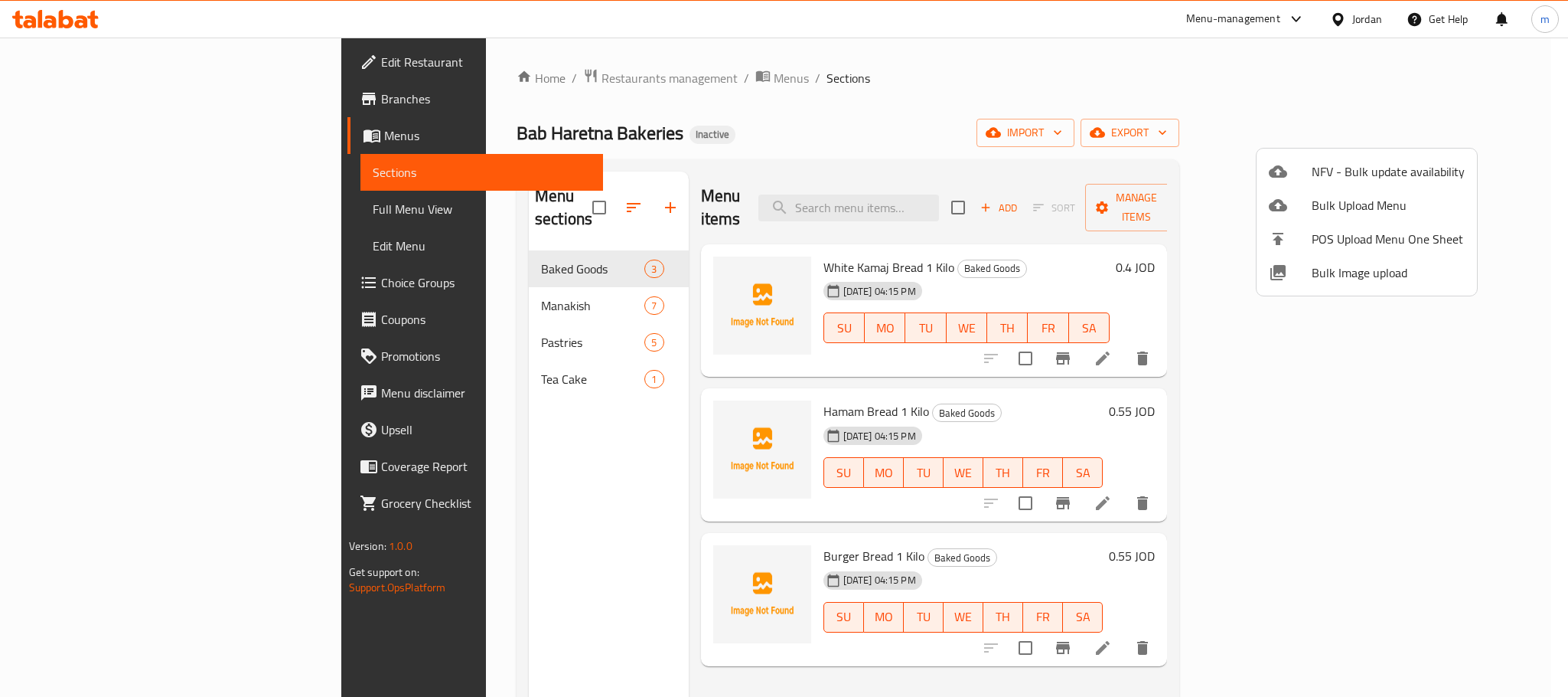
click at [88, 205] on div at bounding box center [784, 348] width 1568 height 697
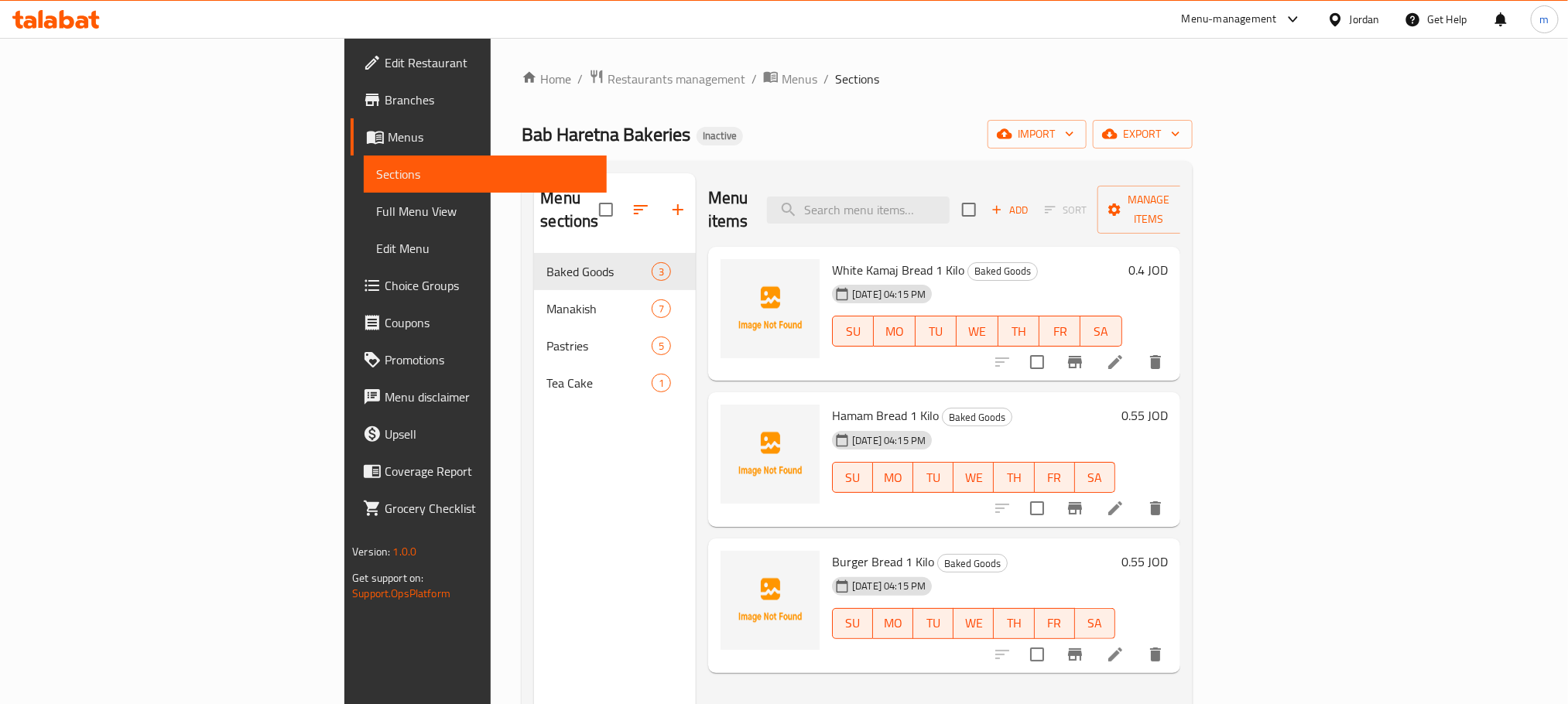
click at [376, 207] on span "Full Menu View" at bounding box center [485, 211] width 217 height 19
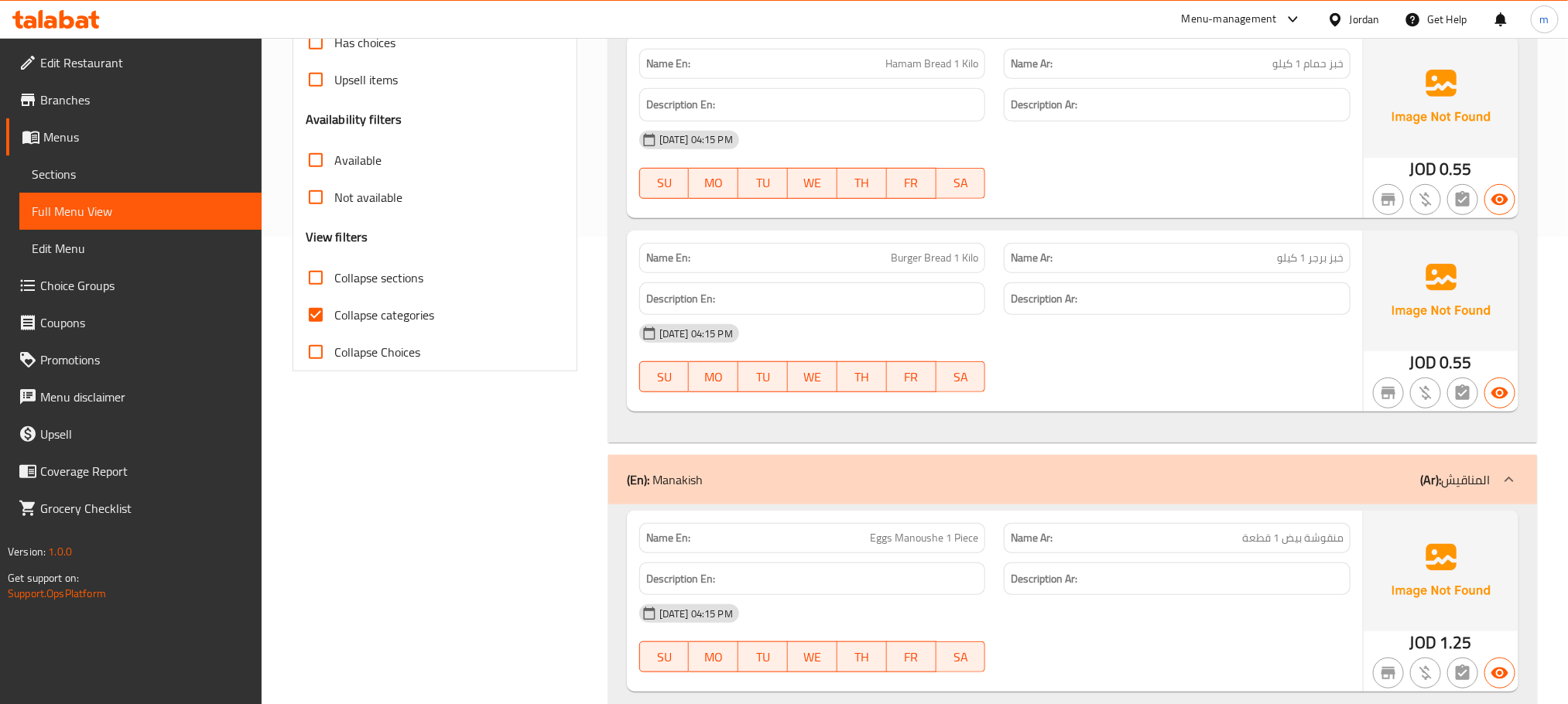
scroll to position [464, 0]
click at [322, 299] on input "Collapse categories" at bounding box center [316, 318] width 37 height 37
checkbox input "false"
click at [319, 262] on input "Collapse sections" at bounding box center [316, 281] width 37 height 37
checkbox input "true"
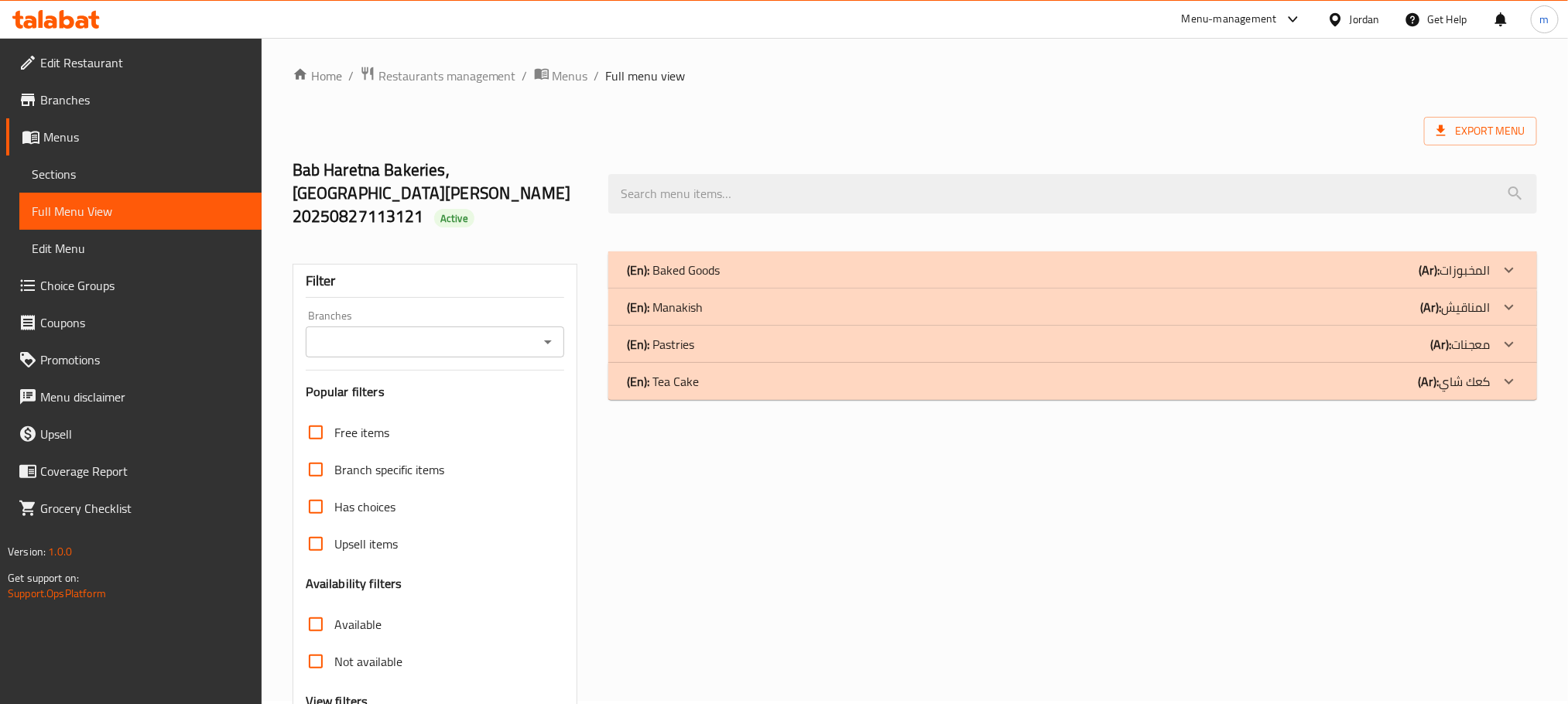
scroll to position [0, 0]
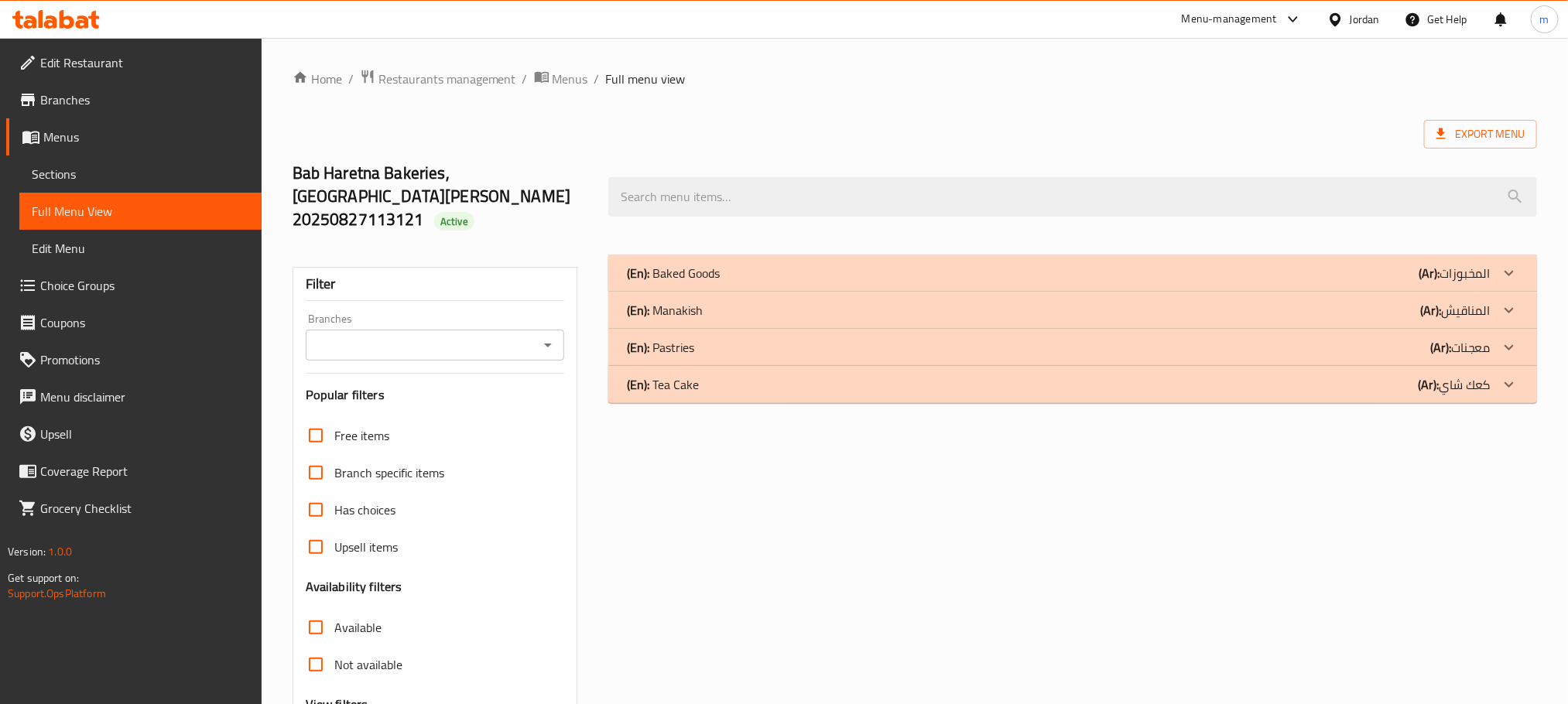
click at [673, 375] on p "(En): Tea Cake" at bounding box center [663, 384] width 72 height 19
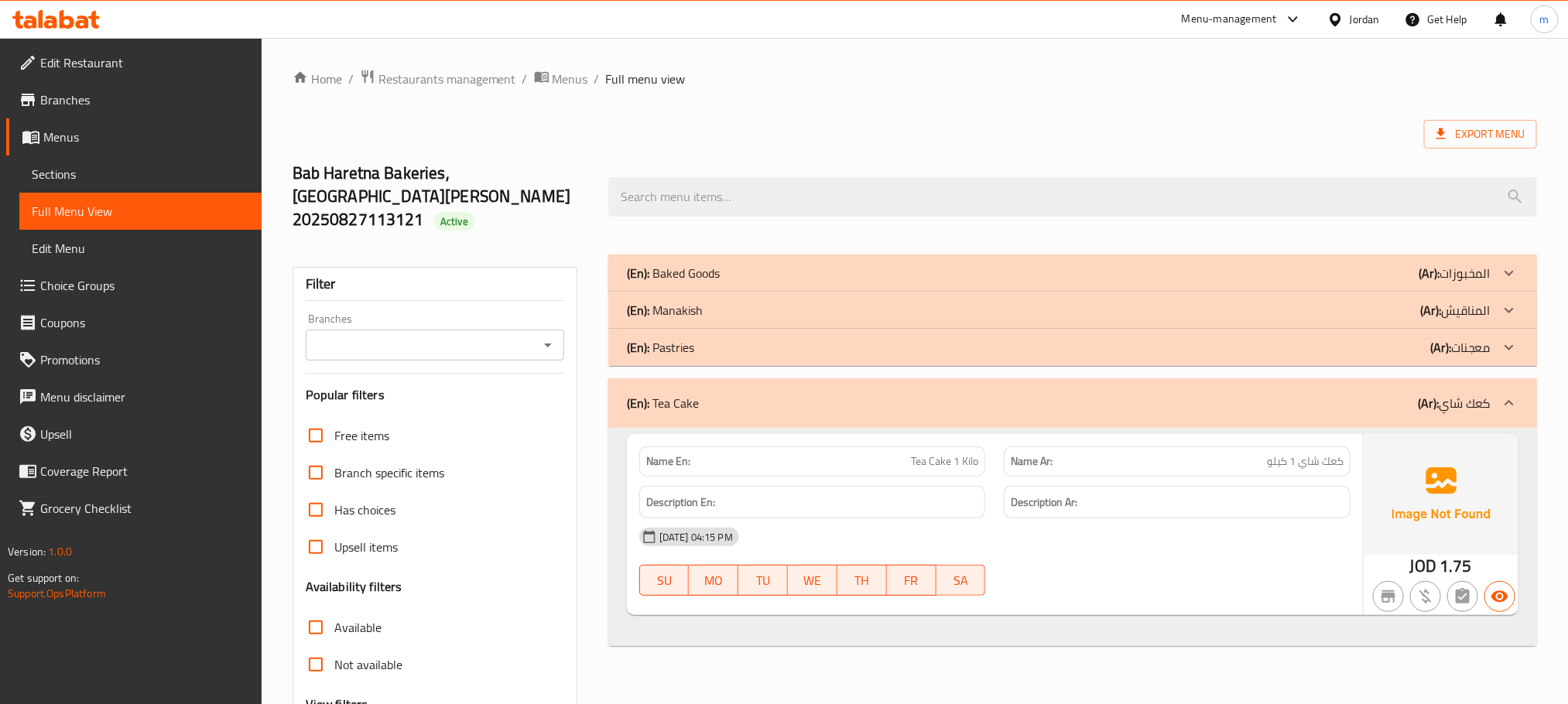
click at [681, 338] on p "(En): Pastries" at bounding box center [661, 347] width 67 height 19
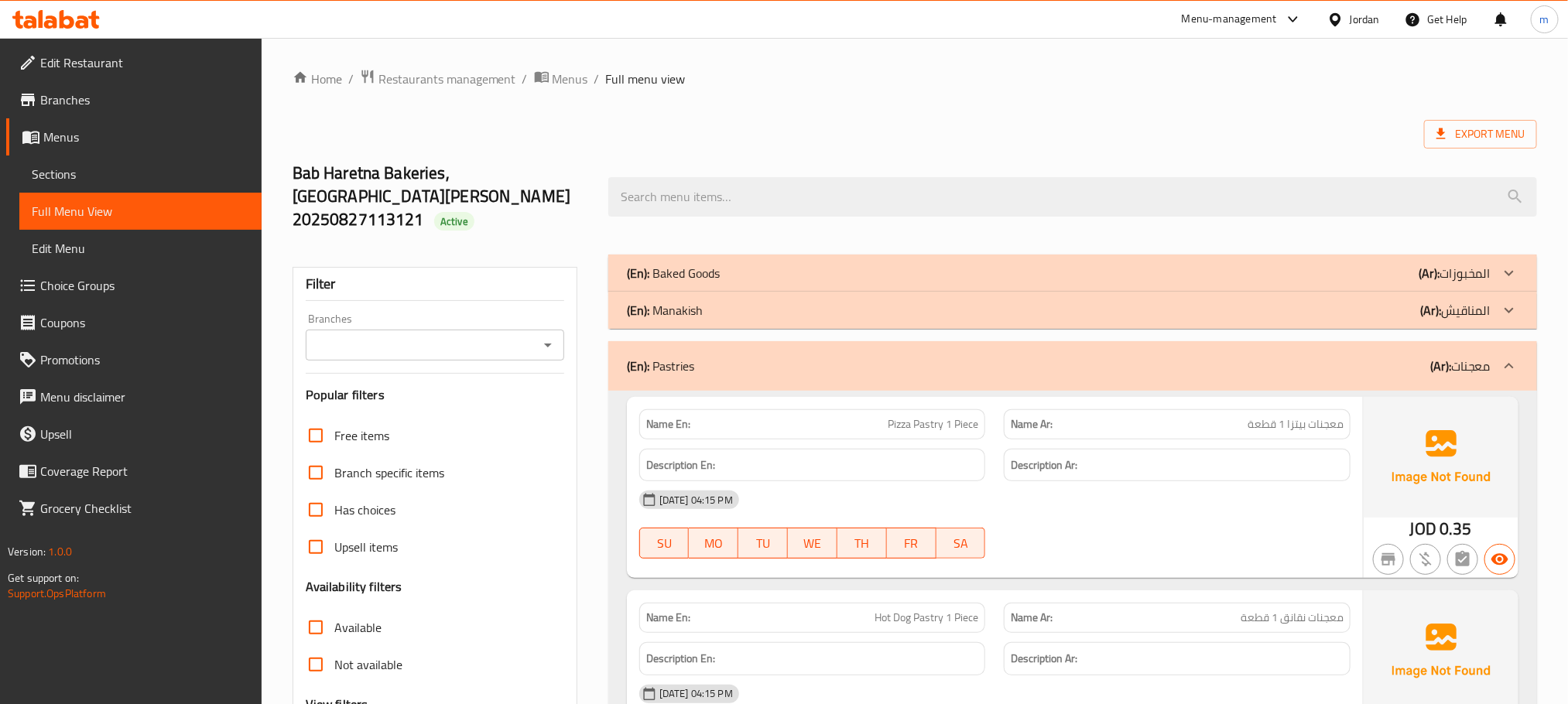
click at [674, 301] on p "(En): Manakish" at bounding box center [665, 310] width 76 height 19
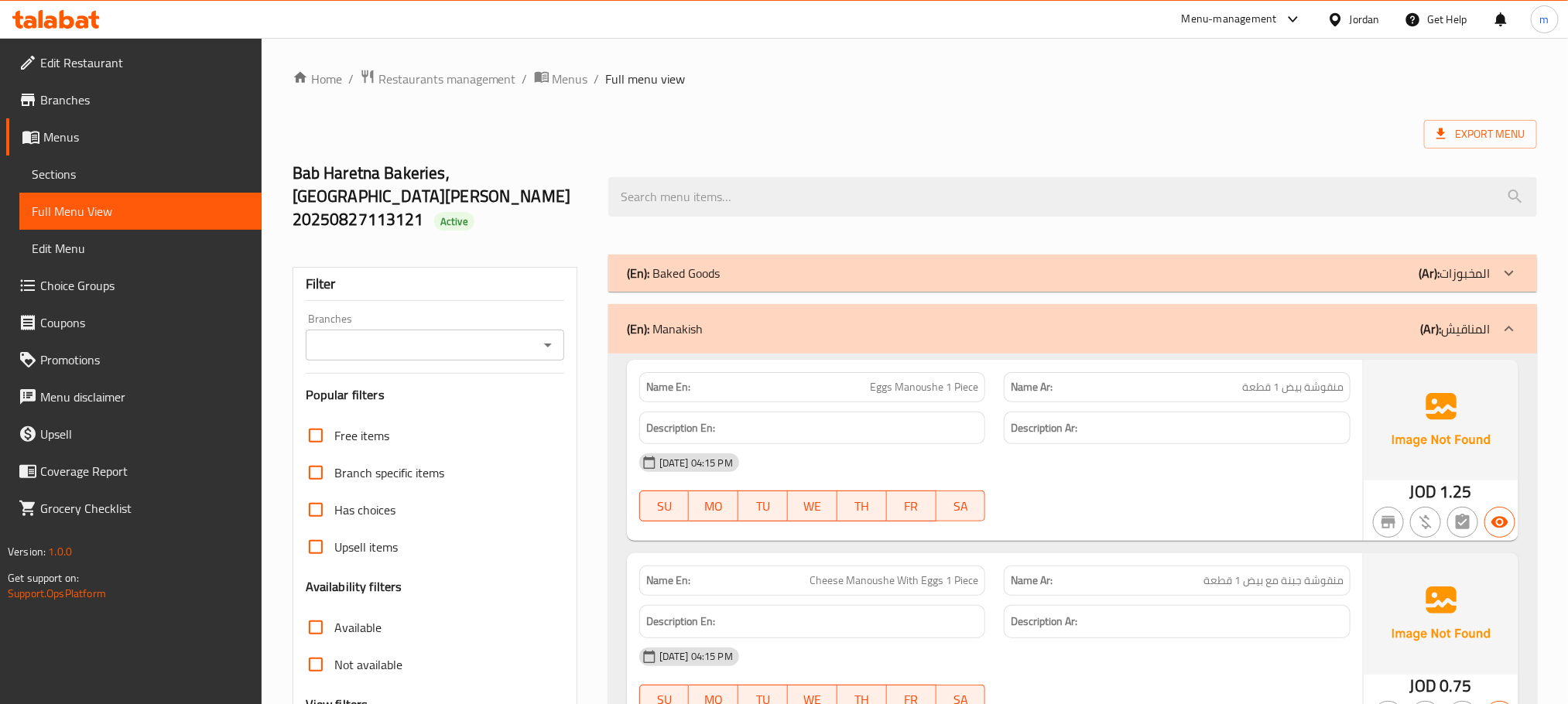
click at [669, 264] on p "(En): Baked Goods" at bounding box center [673, 273] width 93 height 19
